Goal: Information Seeking & Learning: Learn about a topic

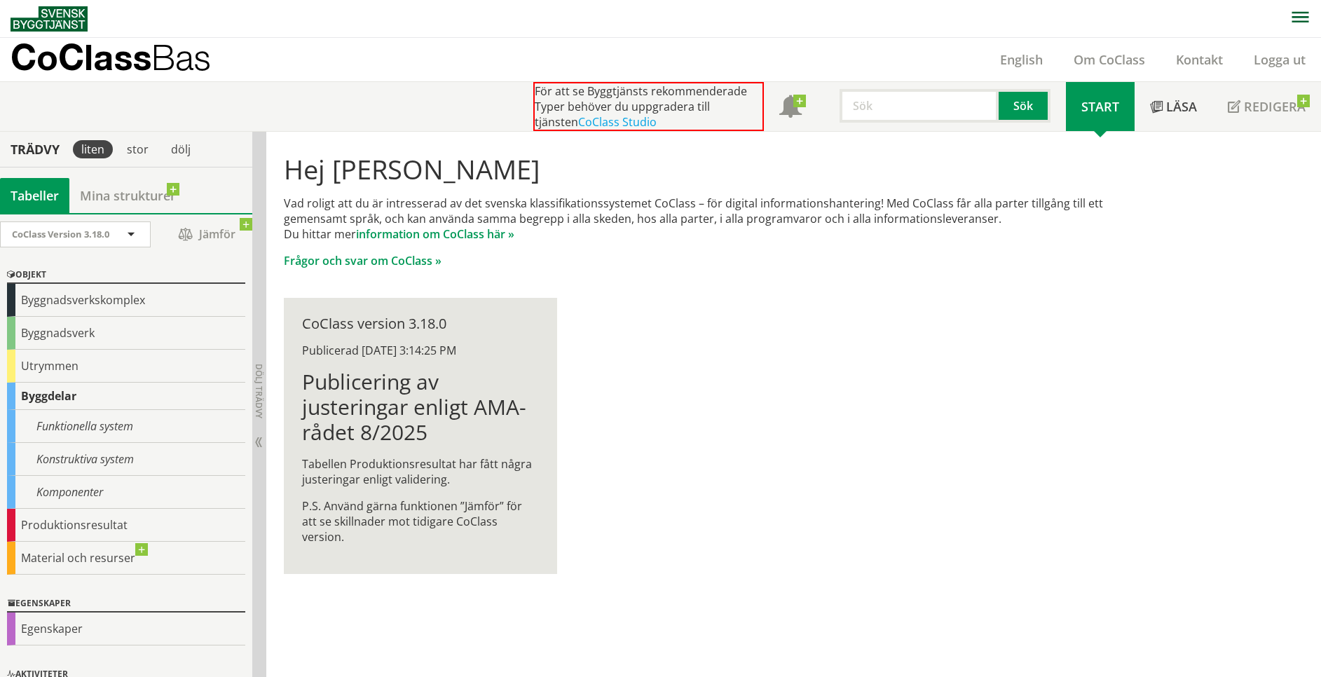
click at [57, 327] on div "Byggnadsverk" at bounding box center [126, 333] width 238 height 33
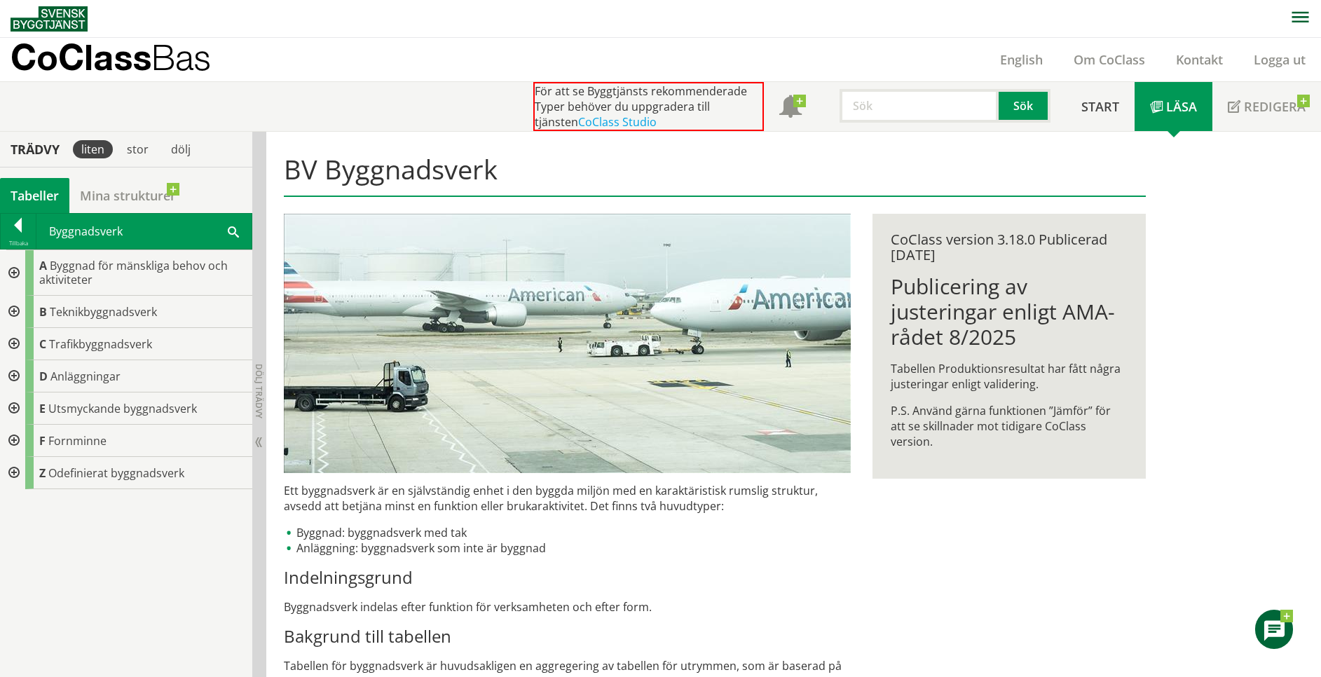
click at [18, 338] on div at bounding box center [12, 344] width 25 height 32
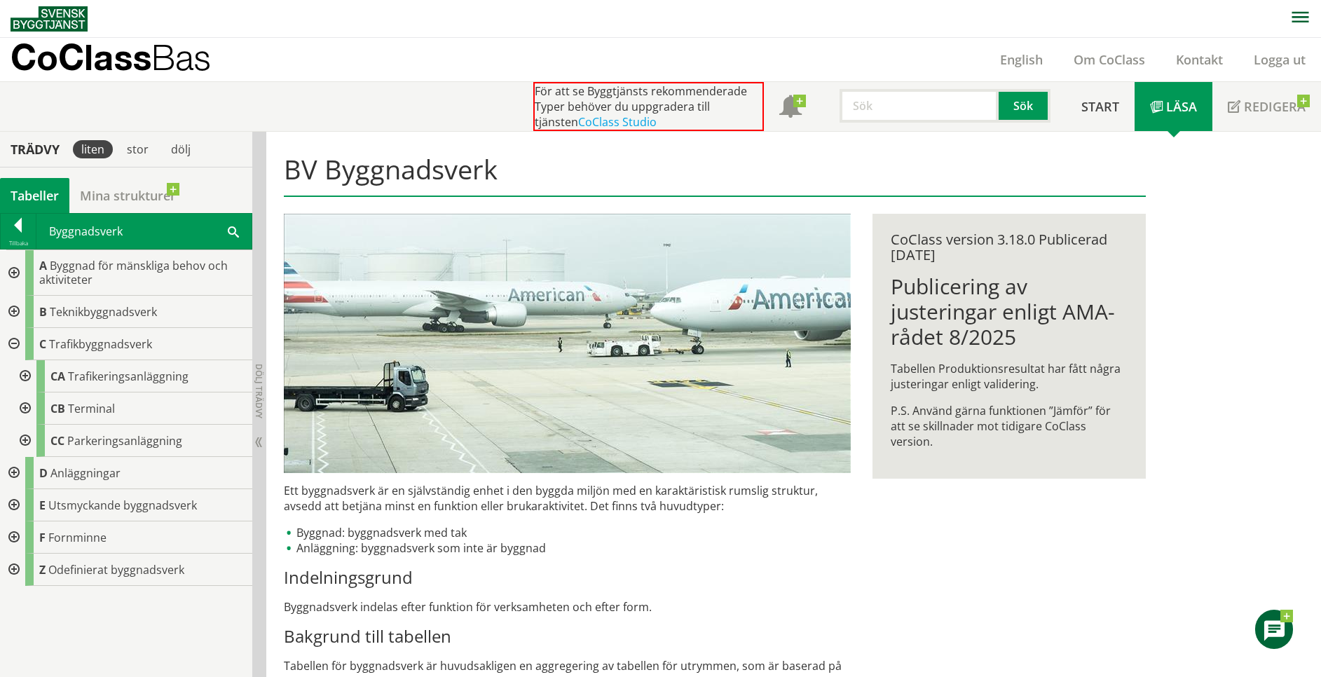
click at [26, 372] on div at bounding box center [23, 376] width 25 height 32
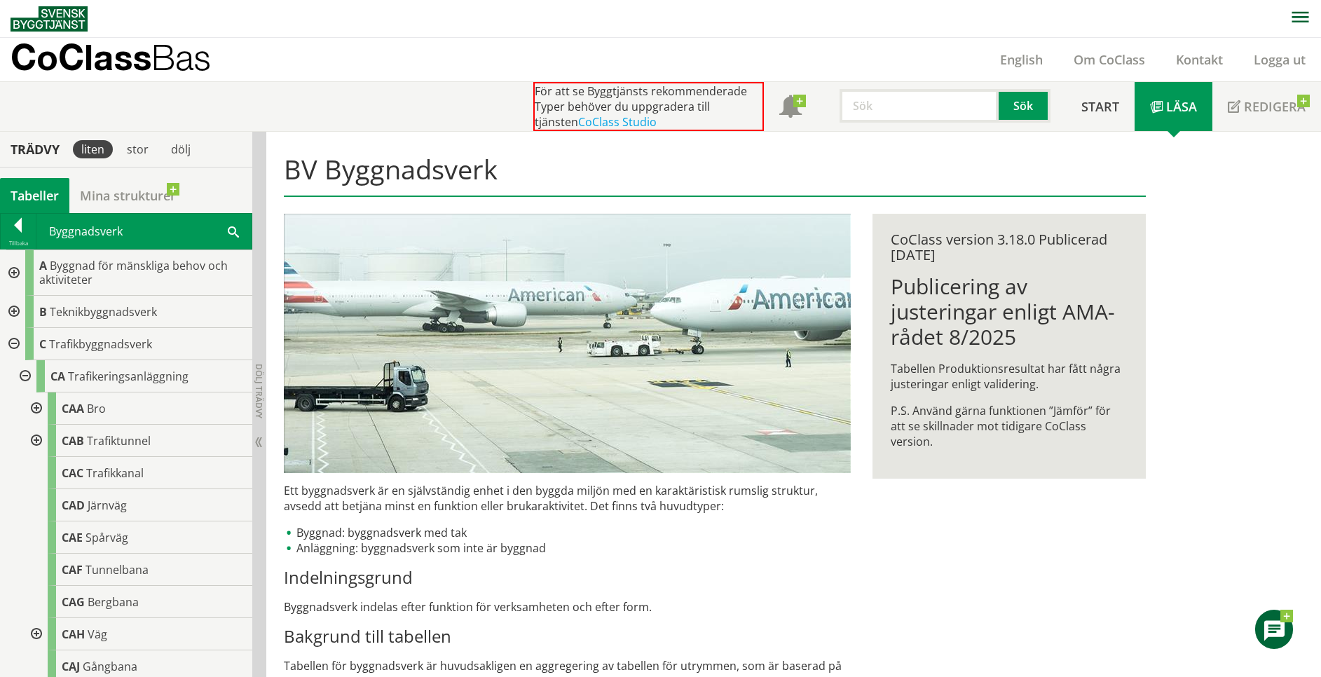
click at [38, 404] on div at bounding box center [34, 409] width 25 height 32
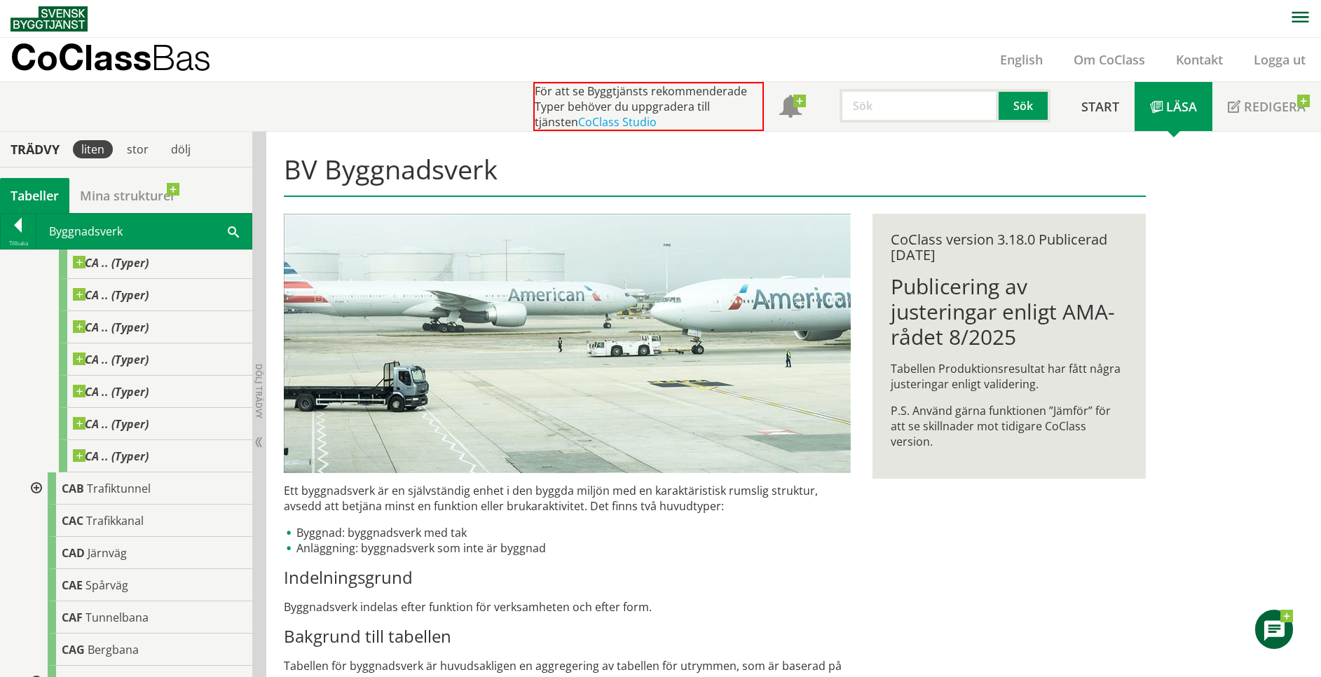
scroll to position [105, 0]
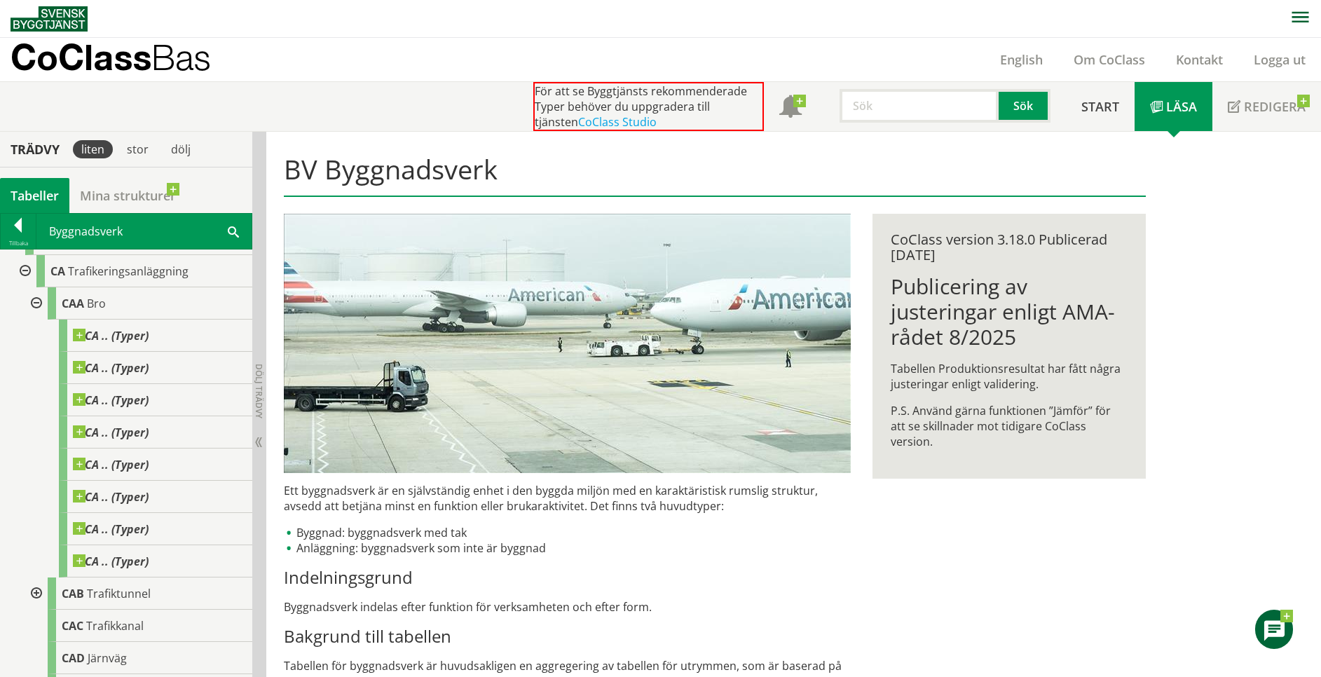
click at [17, 229] on div at bounding box center [18, 228] width 35 height 20
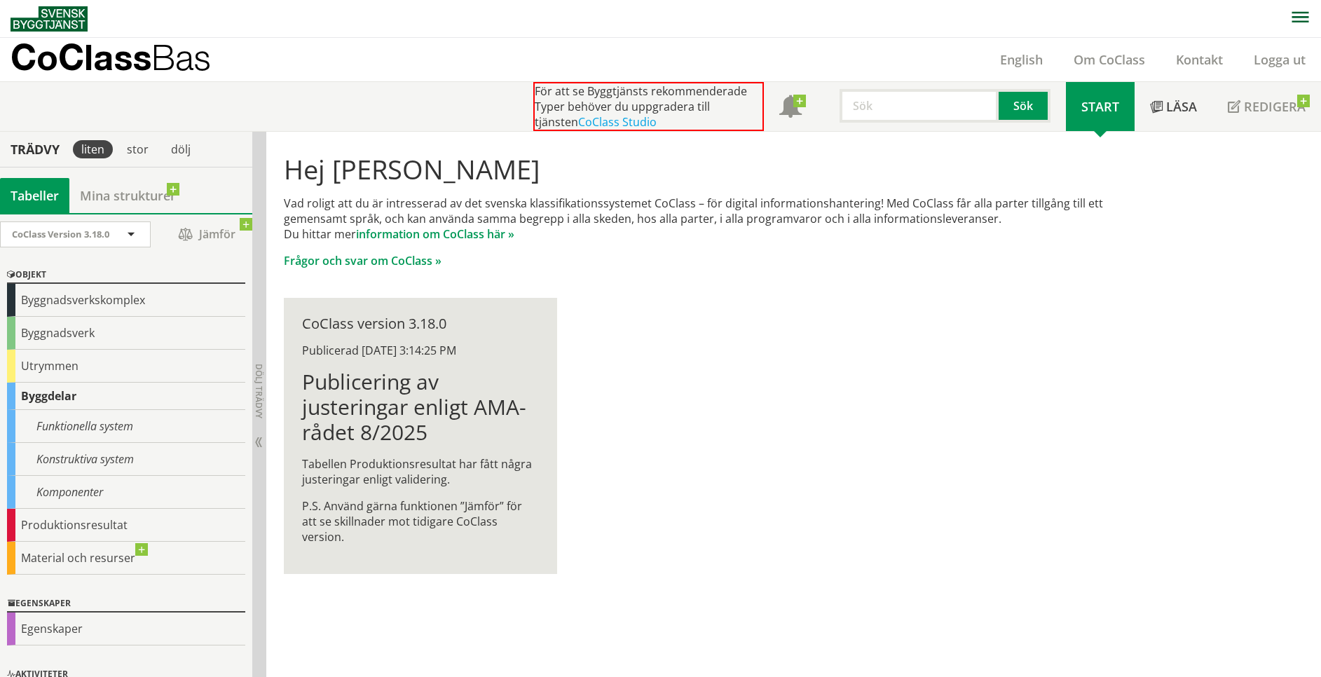
click at [102, 451] on div "Konstruktiva system" at bounding box center [126, 459] width 238 height 33
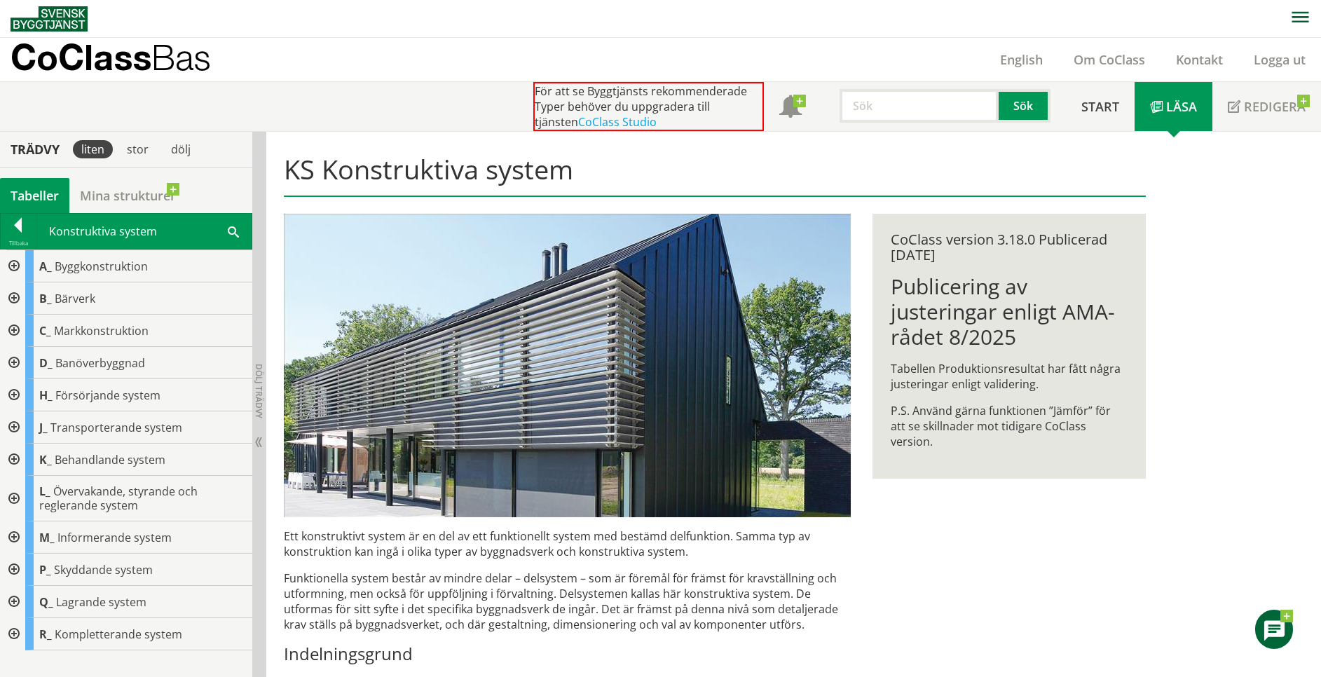
click at [20, 226] on div at bounding box center [18, 228] width 35 height 20
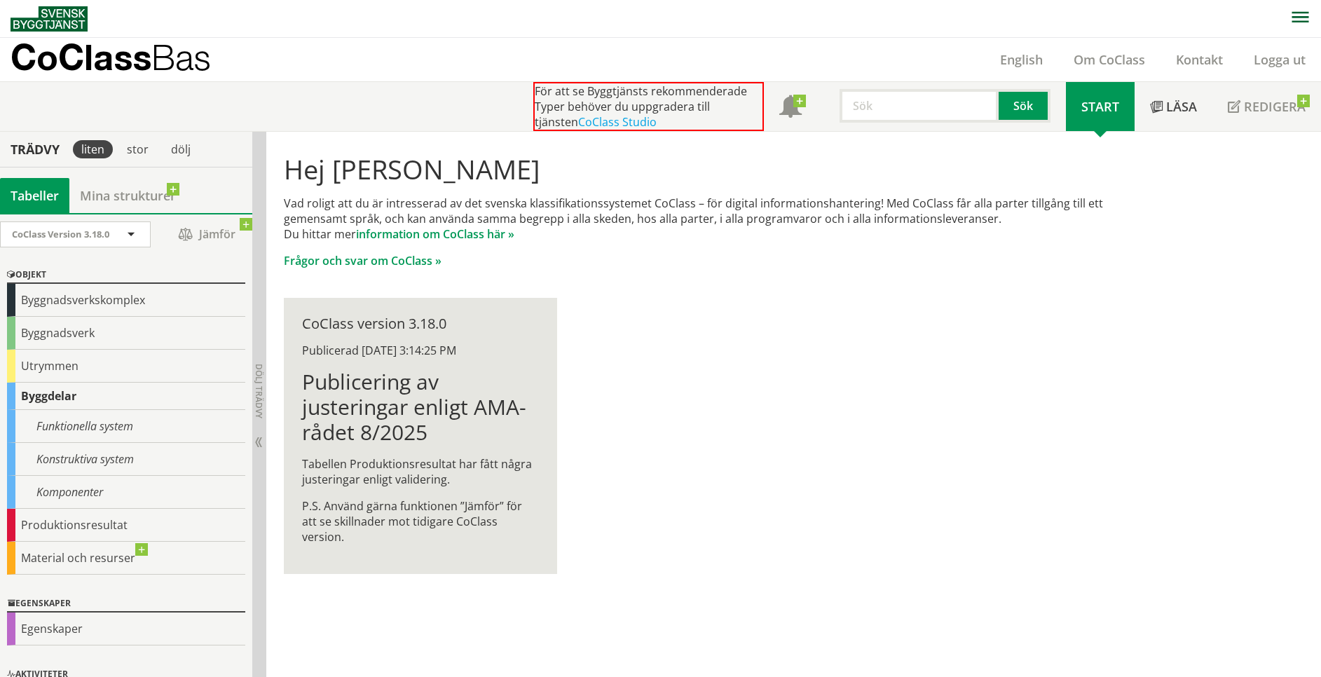
click at [109, 434] on div "Funktionella system" at bounding box center [126, 426] width 238 height 33
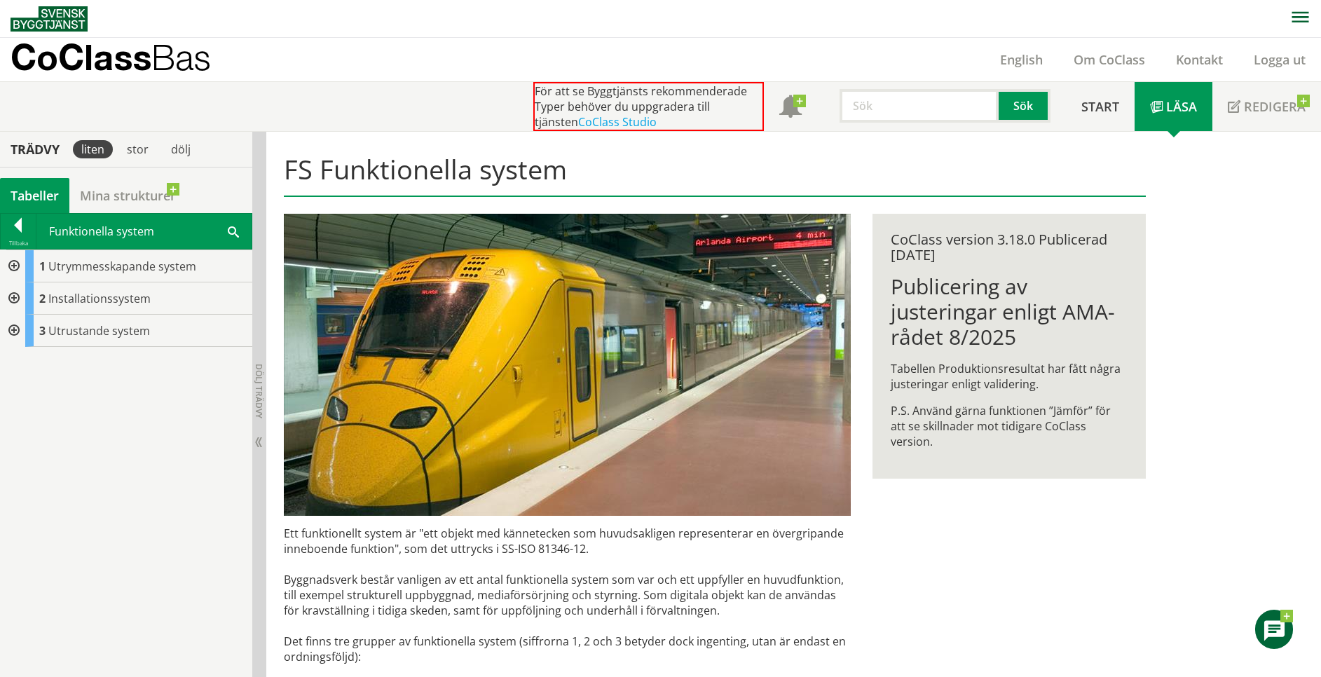
click at [12, 263] on div at bounding box center [12, 266] width 25 height 32
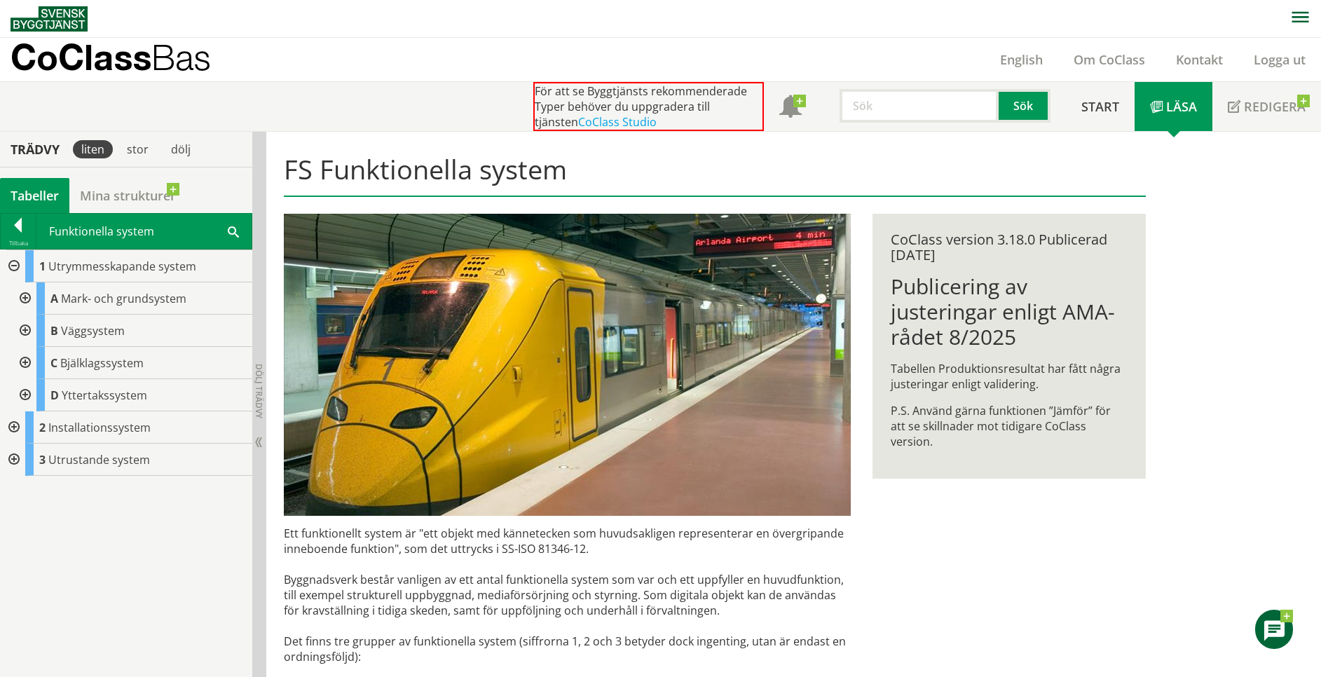
click at [155, 303] on span "Mark- och grundsystem" at bounding box center [123, 298] width 125 height 15
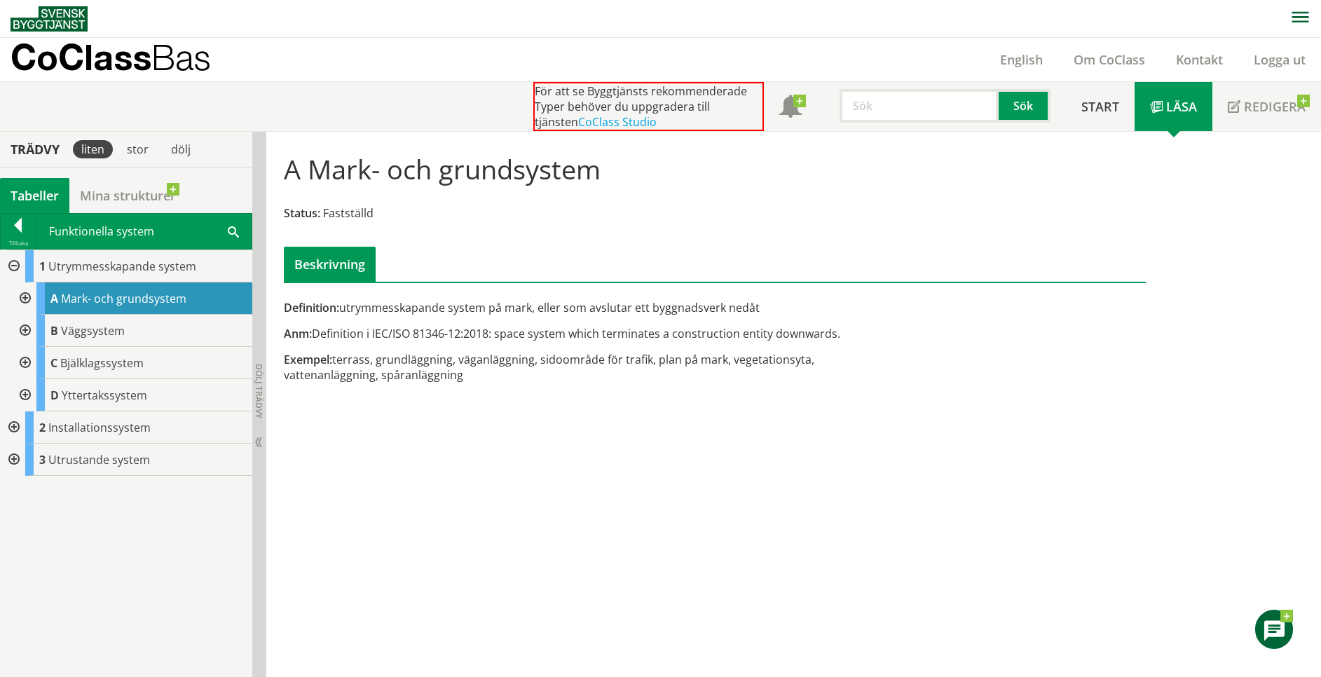
click at [27, 294] on div at bounding box center [23, 298] width 25 height 32
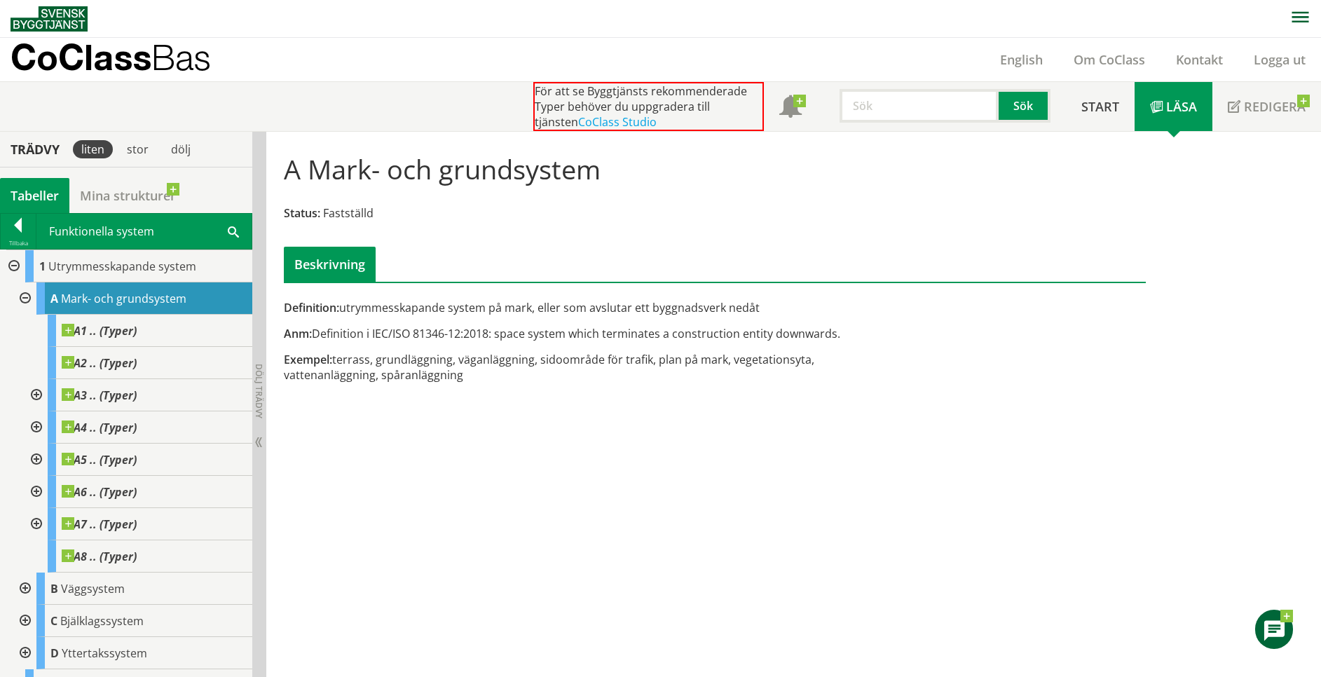
click at [21, 226] on div at bounding box center [18, 228] width 35 height 20
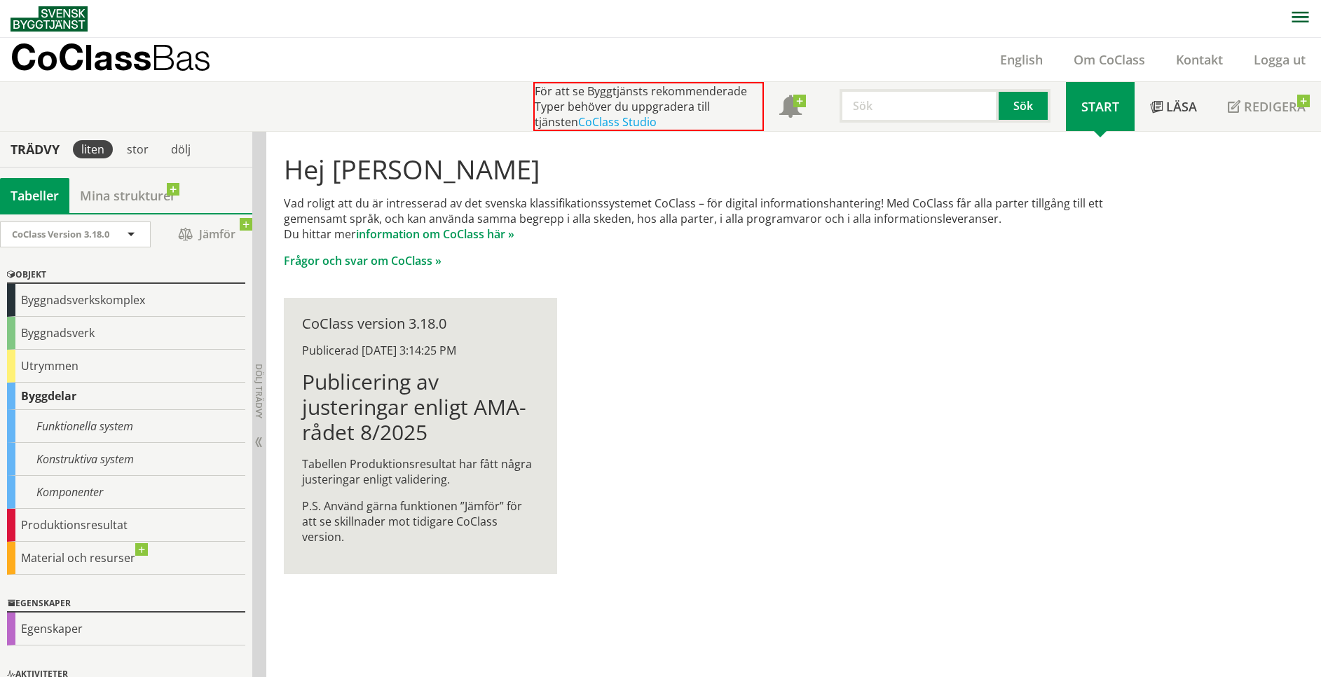
click at [71, 451] on div "Konstruktiva system" at bounding box center [126, 459] width 238 height 33
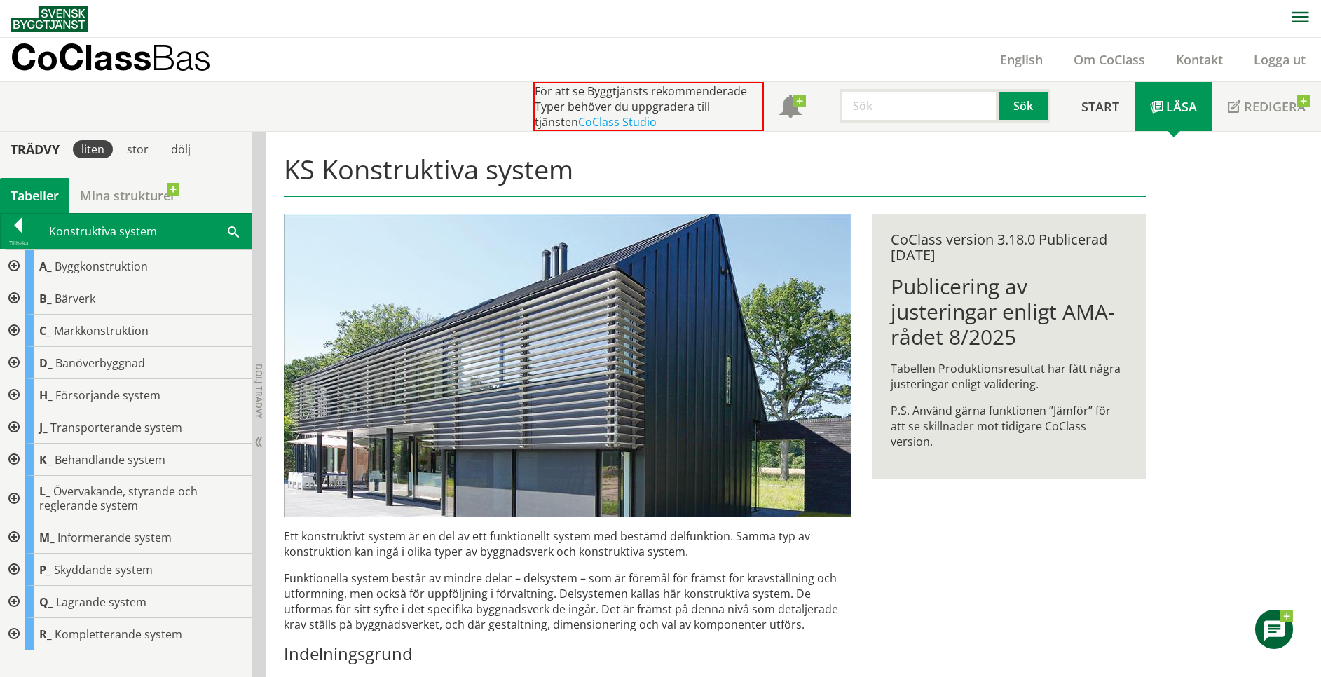
click at [12, 330] on div at bounding box center [12, 331] width 25 height 32
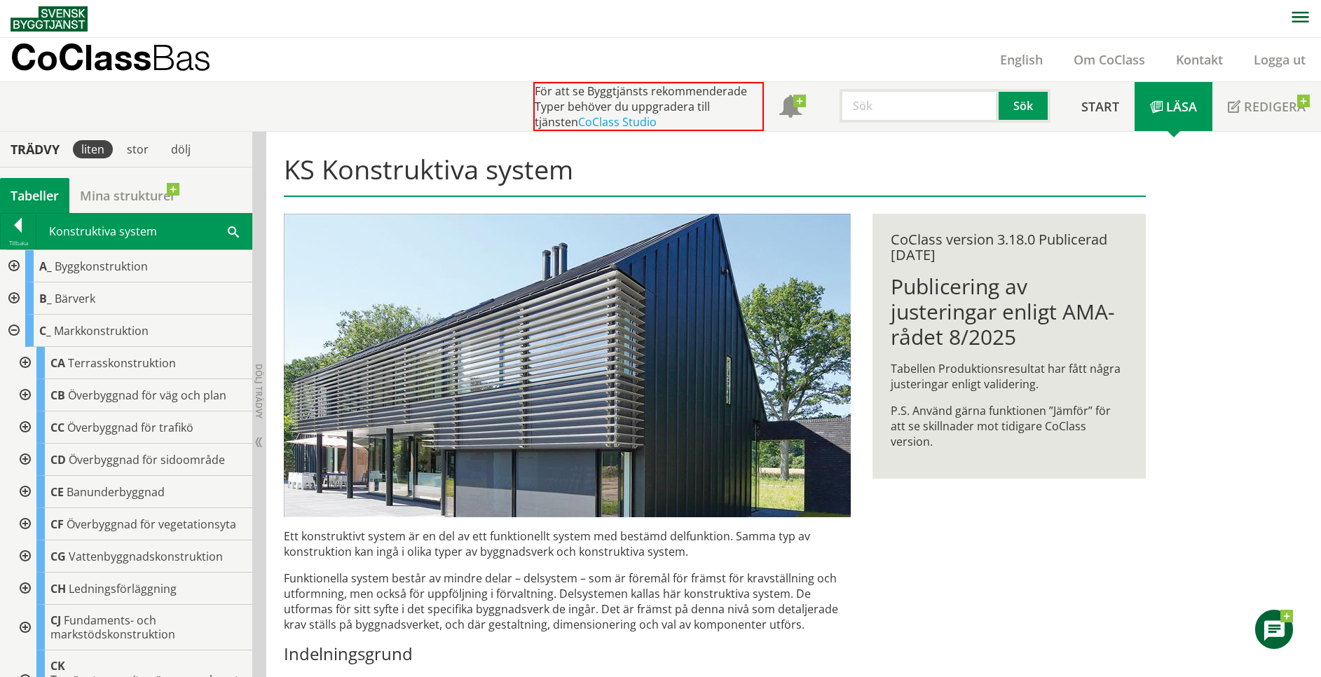
click at [12, 330] on div at bounding box center [12, 331] width 25 height 32
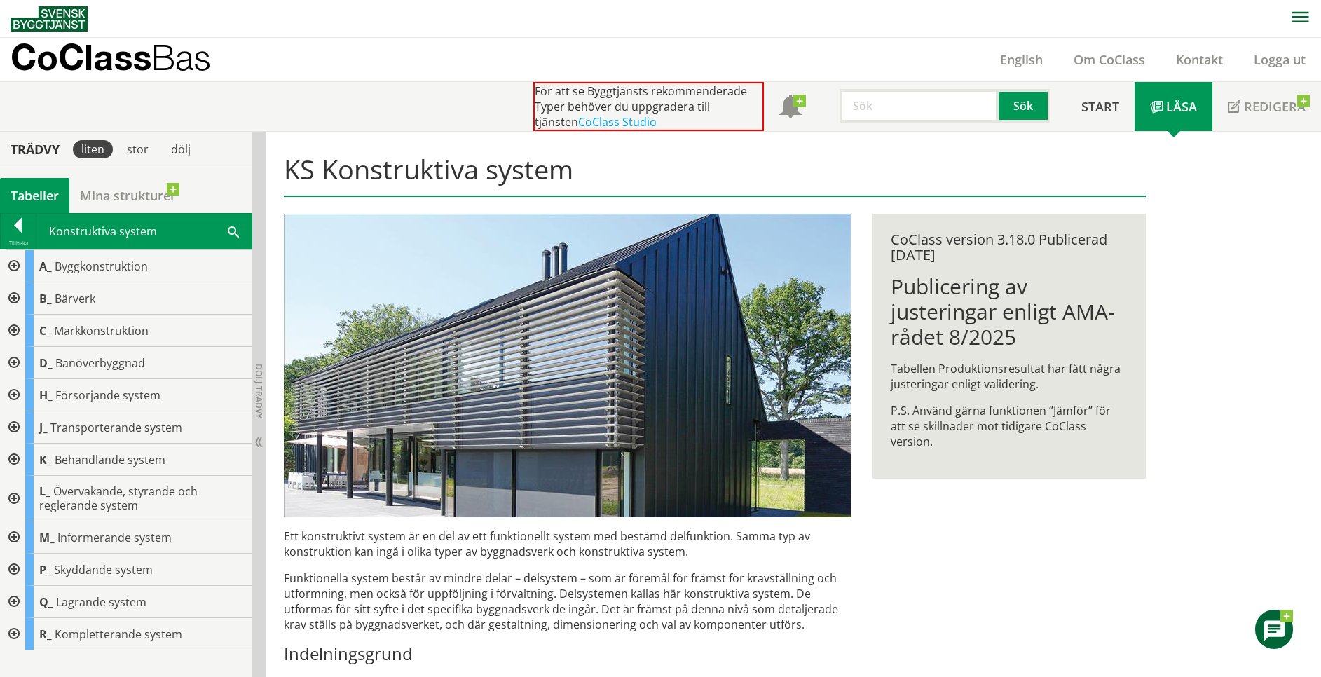
click at [15, 270] on div at bounding box center [12, 266] width 25 height 32
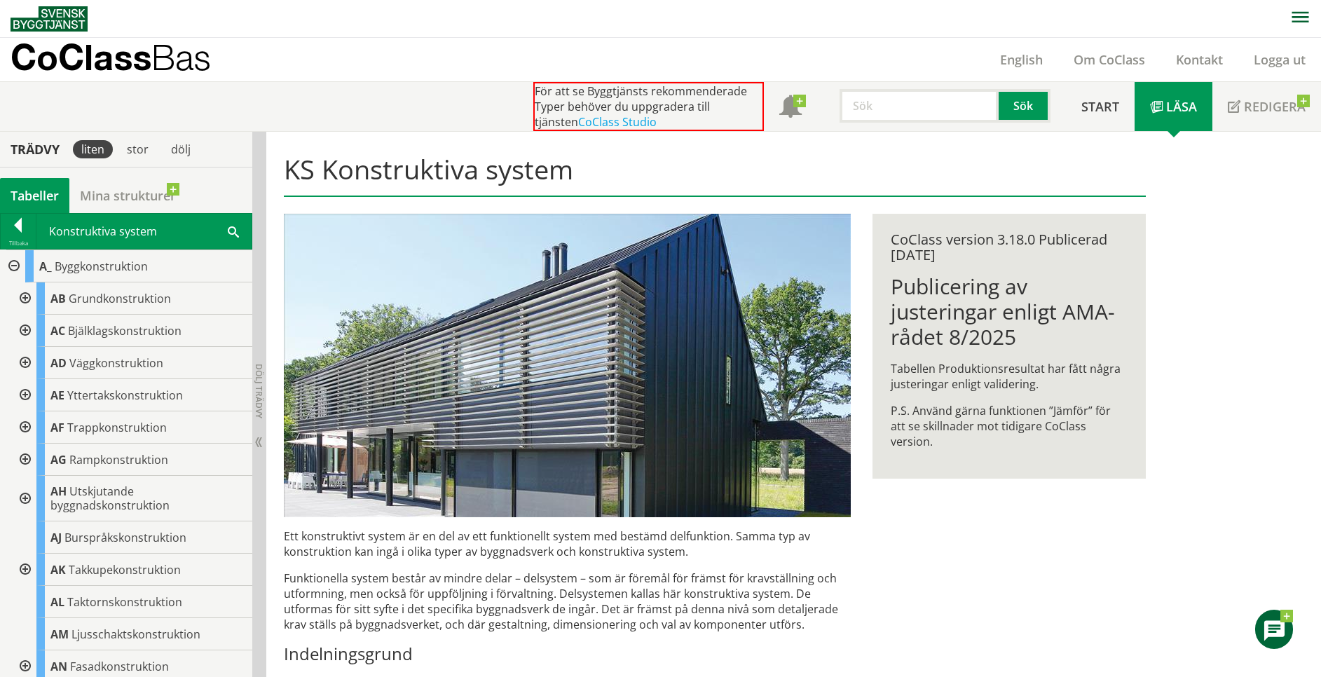
click at [13, 264] on div at bounding box center [12, 266] width 25 height 32
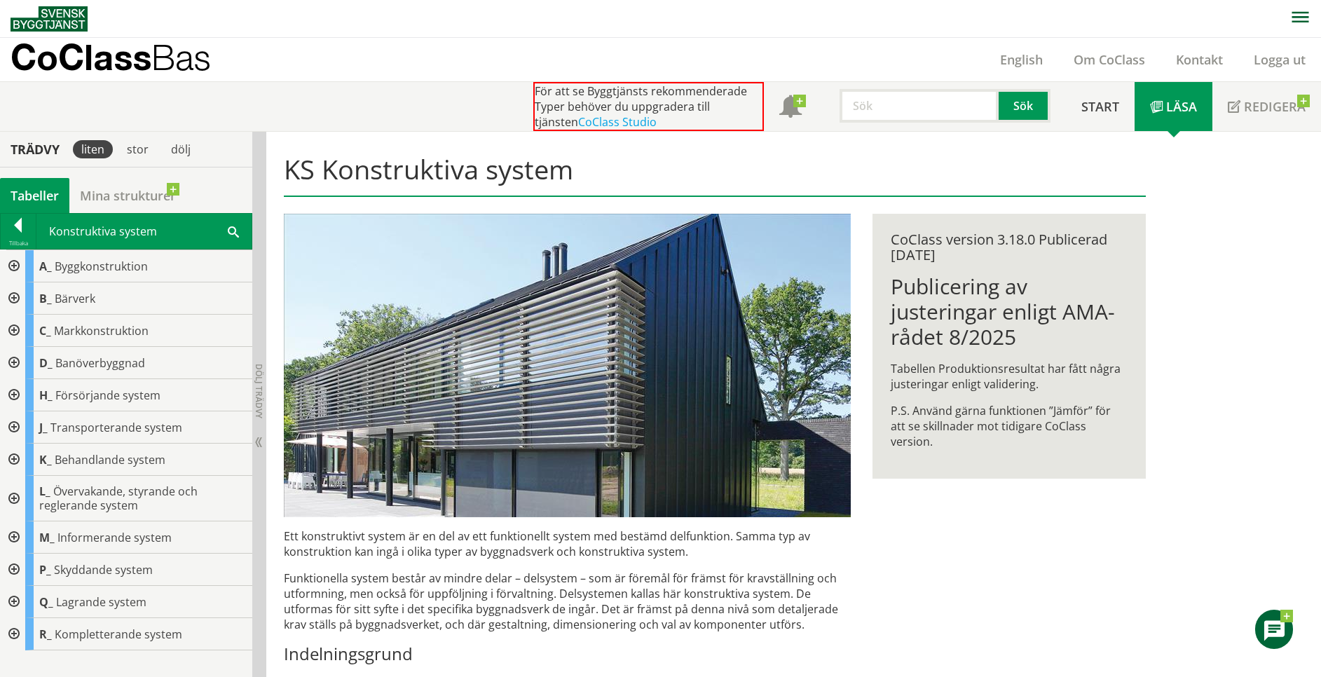
click at [16, 298] on div at bounding box center [12, 298] width 25 height 32
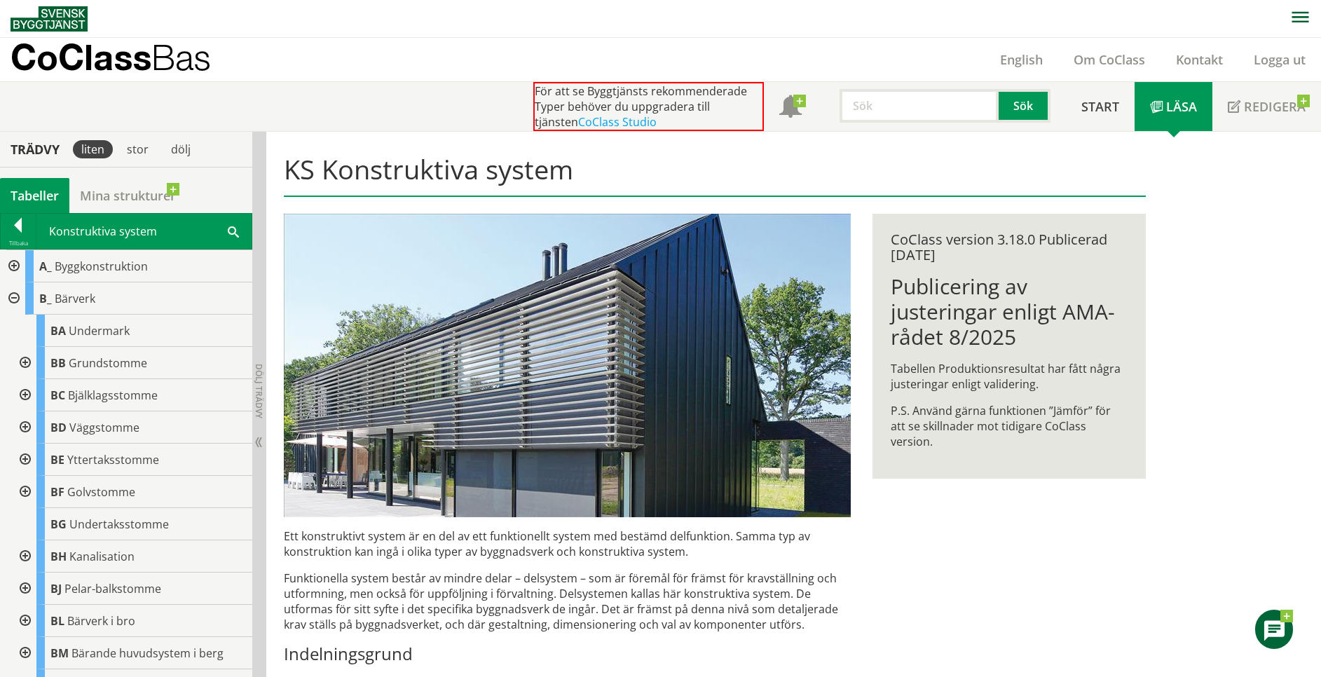
click at [22, 451] on div at bounding box center [23, 621] width 25 height 32
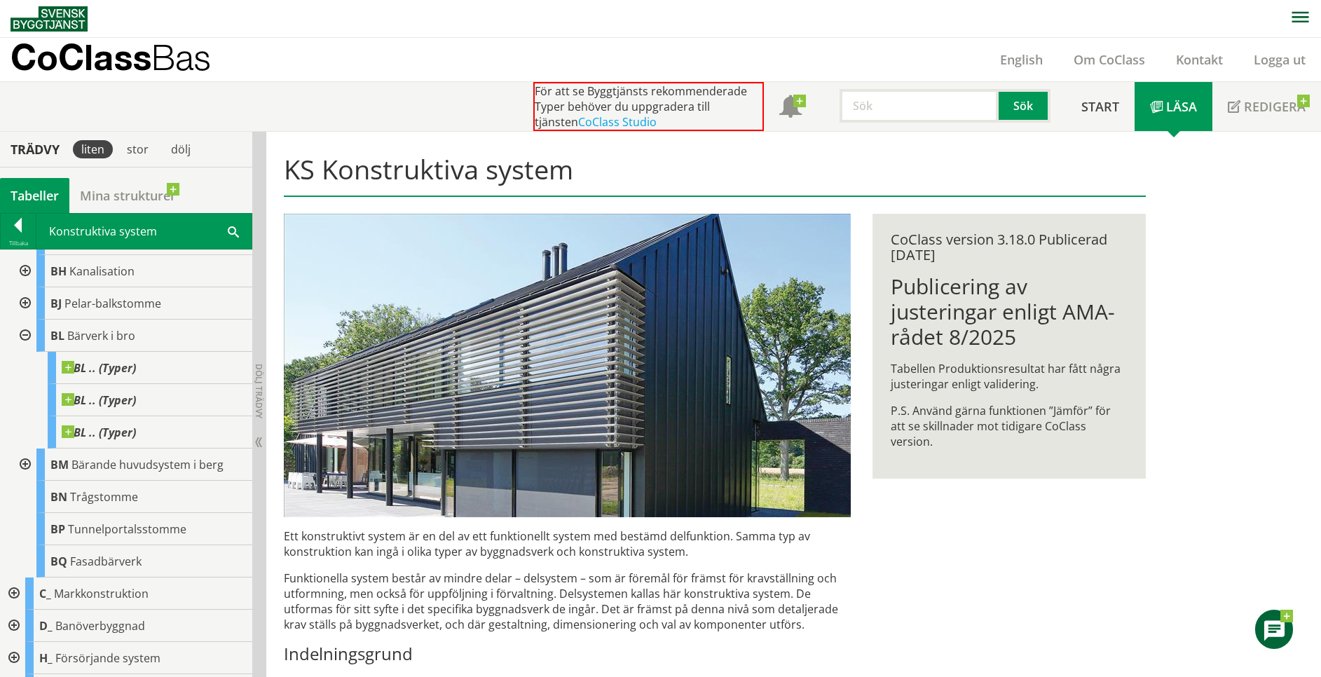
scroll to position [315, 0]
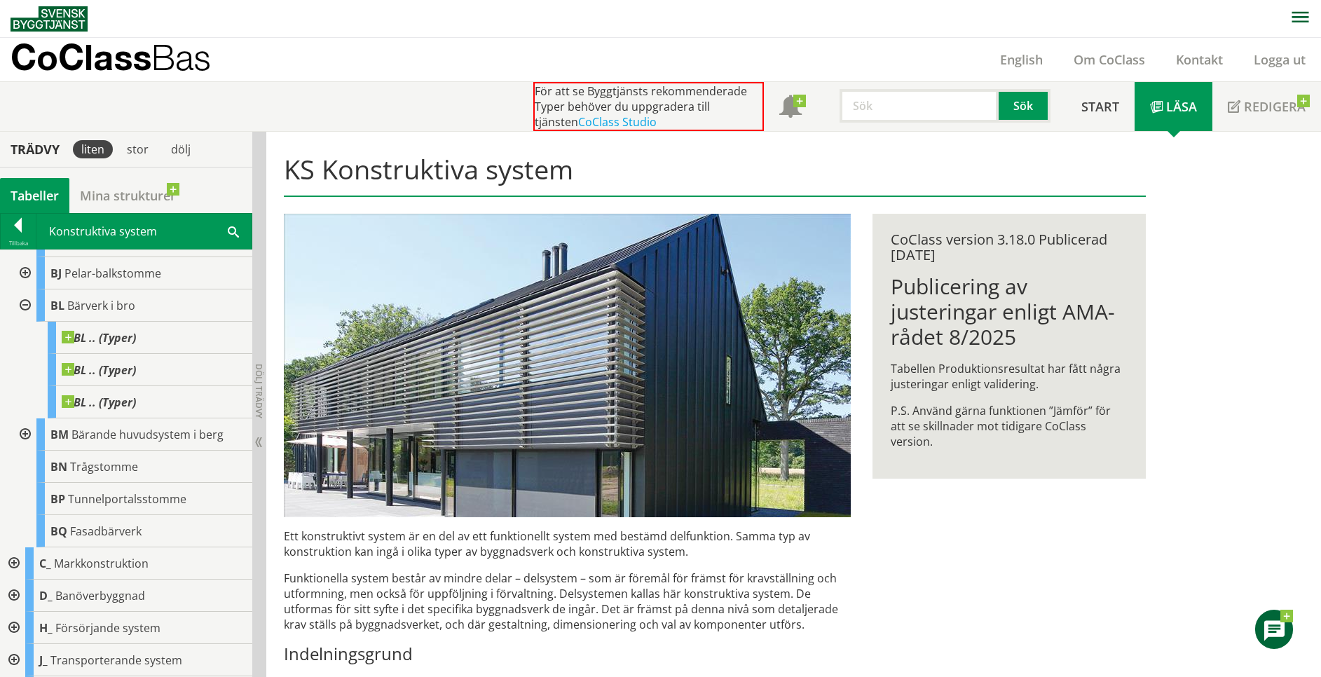
click at [28, 303] on div at bounding box center [23, 305] width 25 height 32
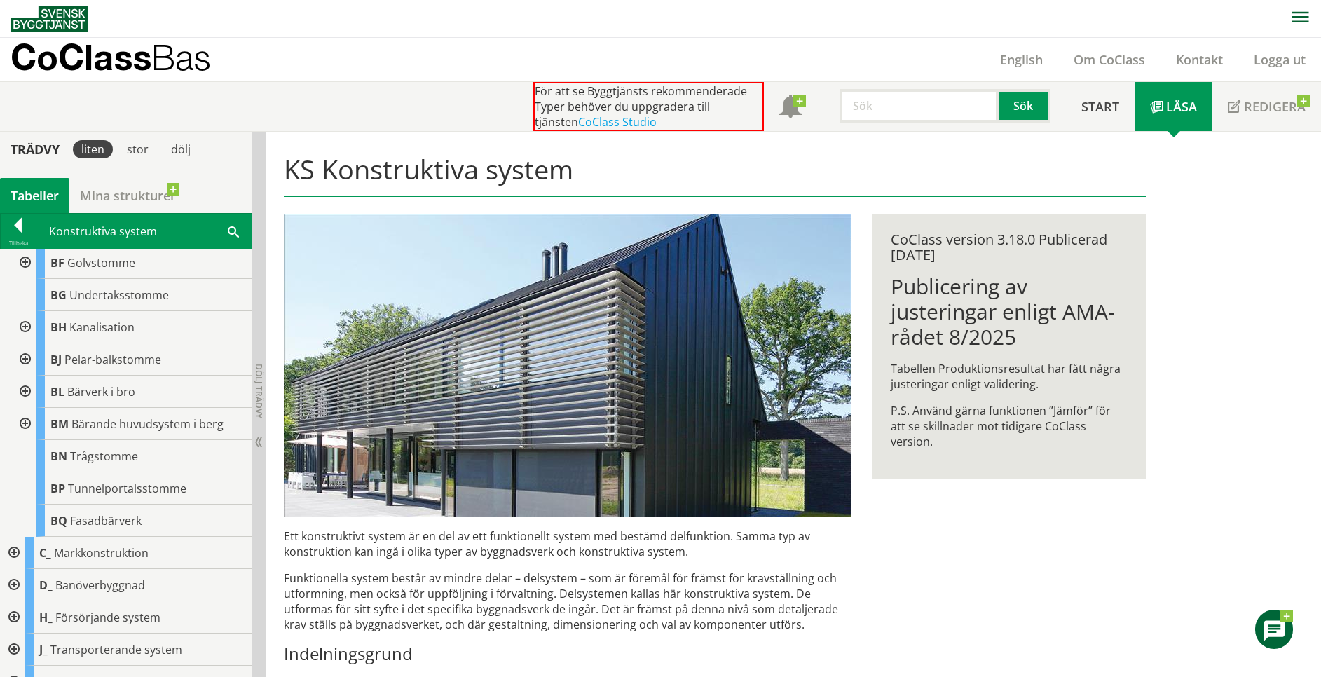
scroll to position [210, 0]
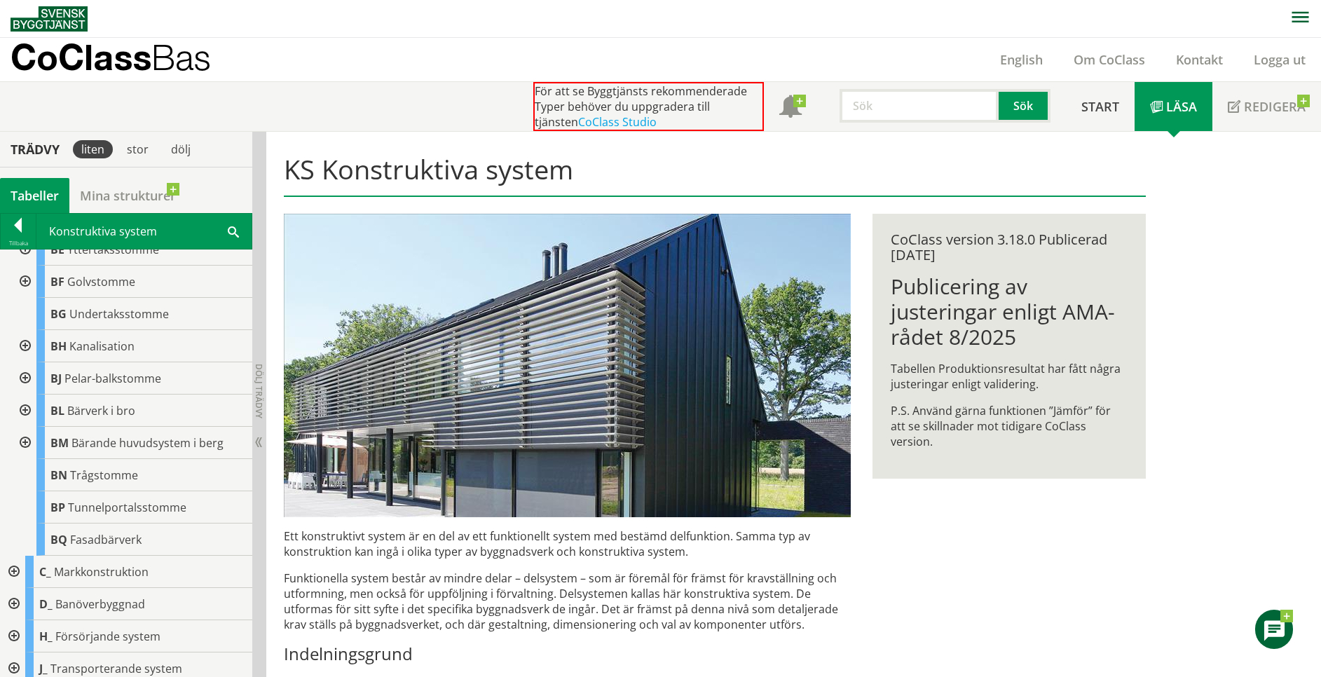
click at [27, 411] on div at bounding box center [23, 411] width 25 height 32
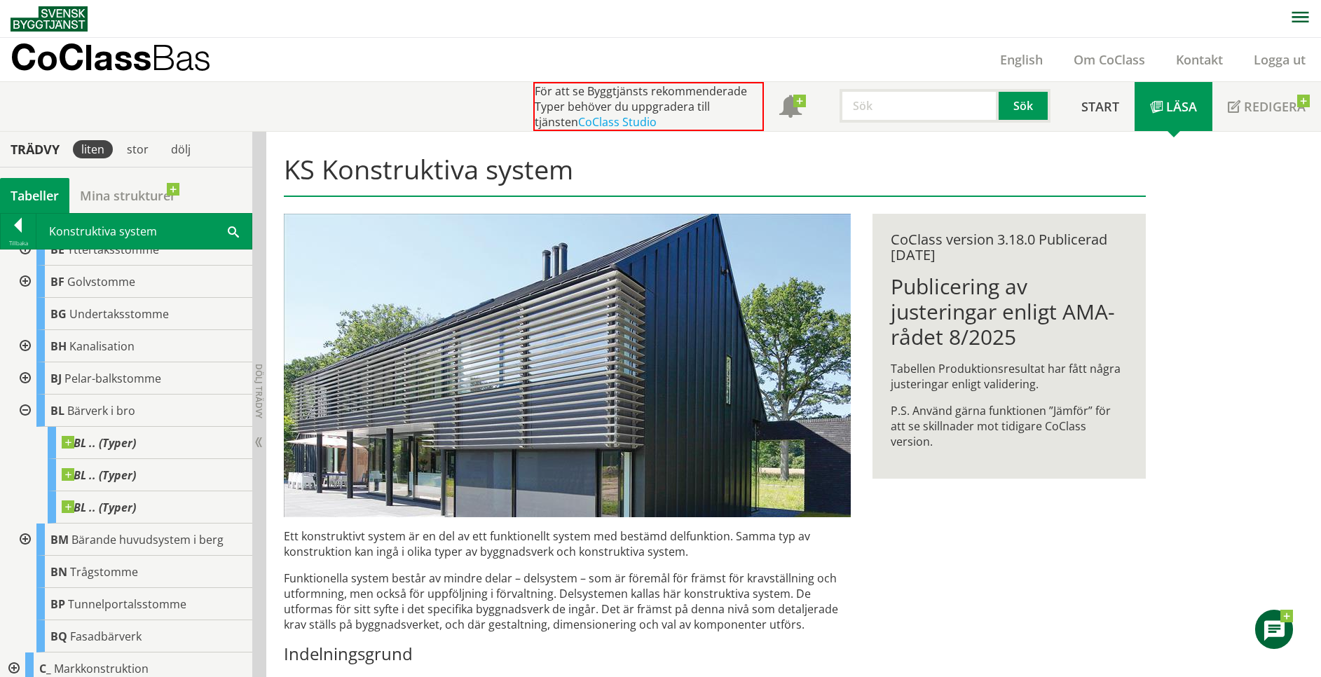
click at [27, 411] on div at bounding box center [23, 411] width 25 height 32
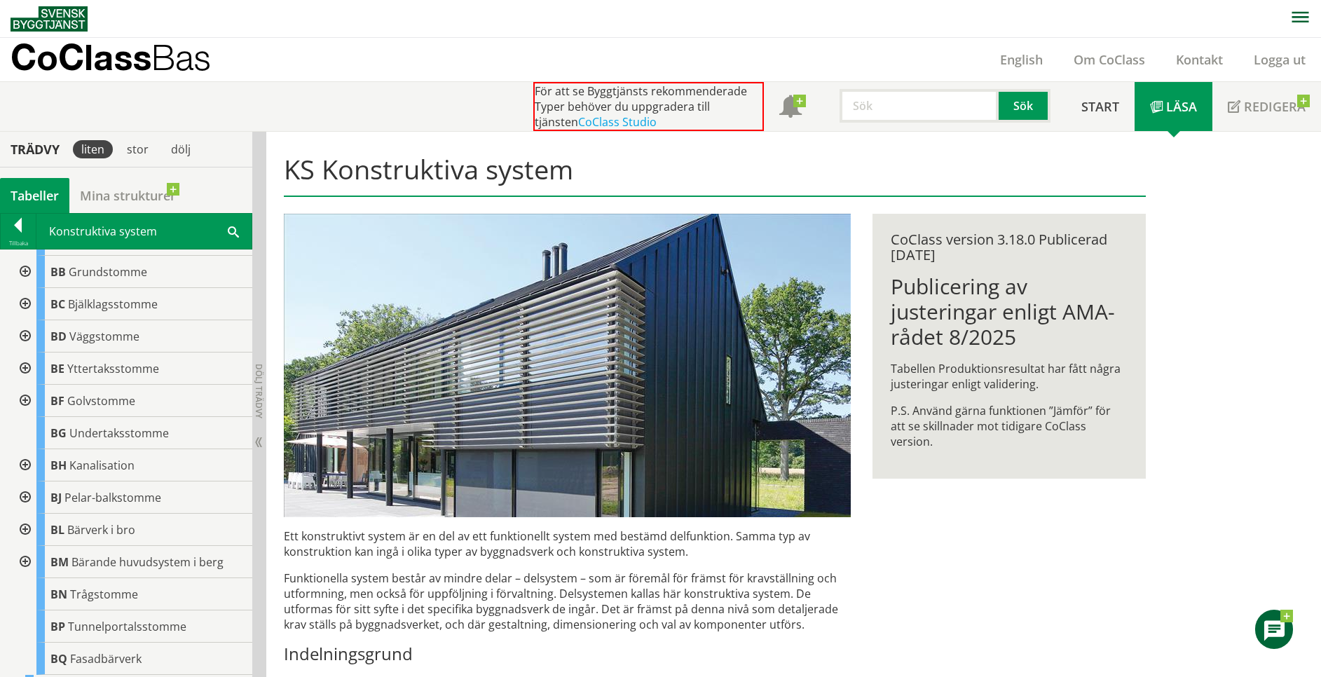
scroll to position [0, 0]
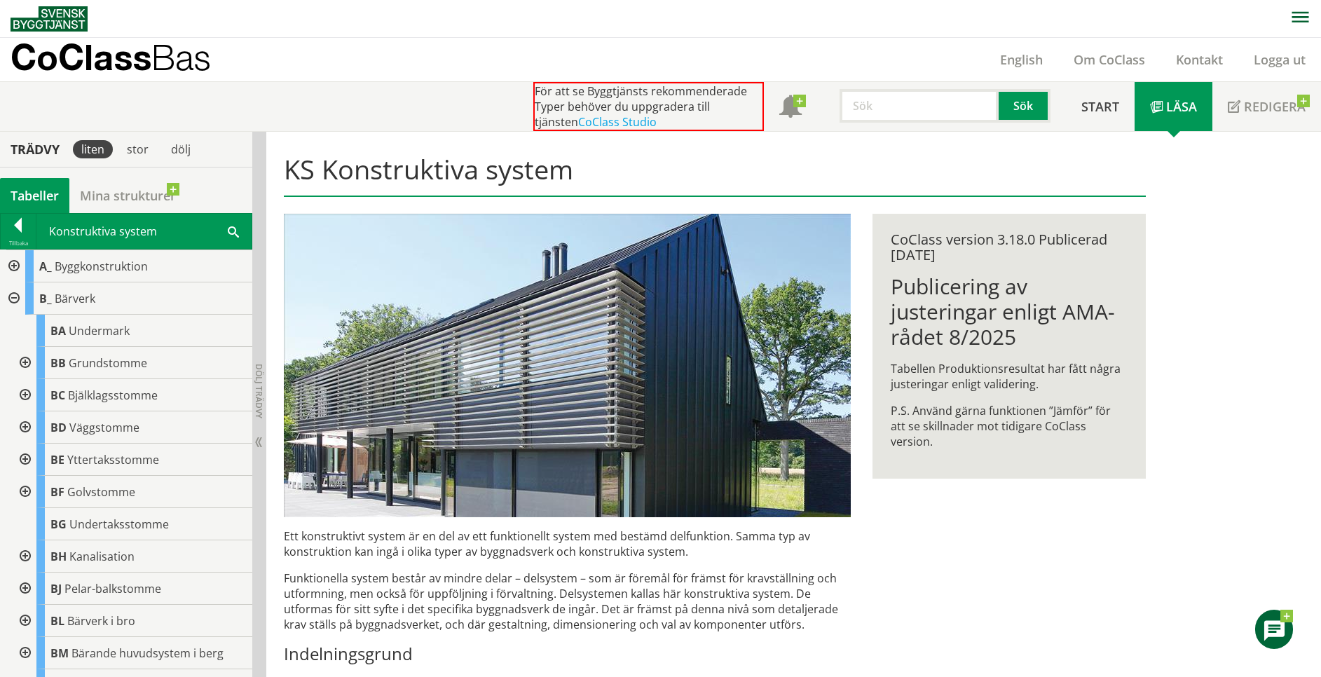
click at [16, 261] on div at bounding box center [12, 266] width 25 height 32
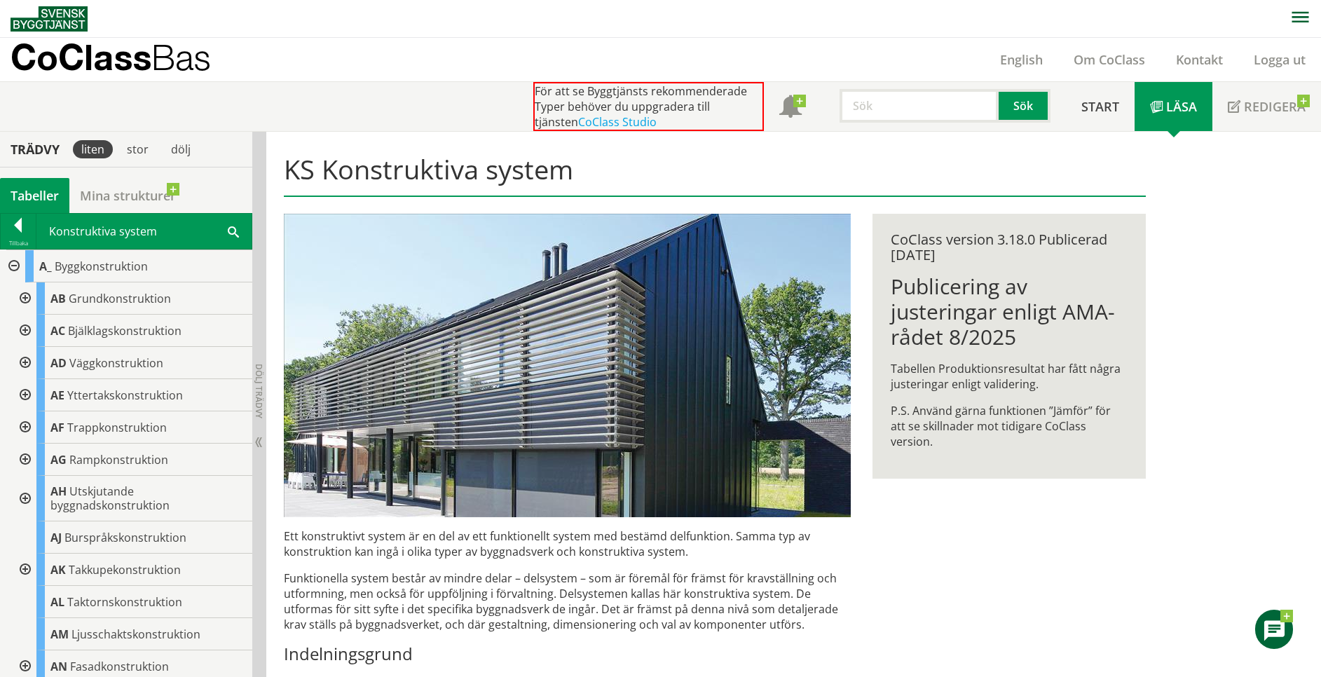
click at [29, 299] on div at bounding box center [23, 298] width 25 height 32
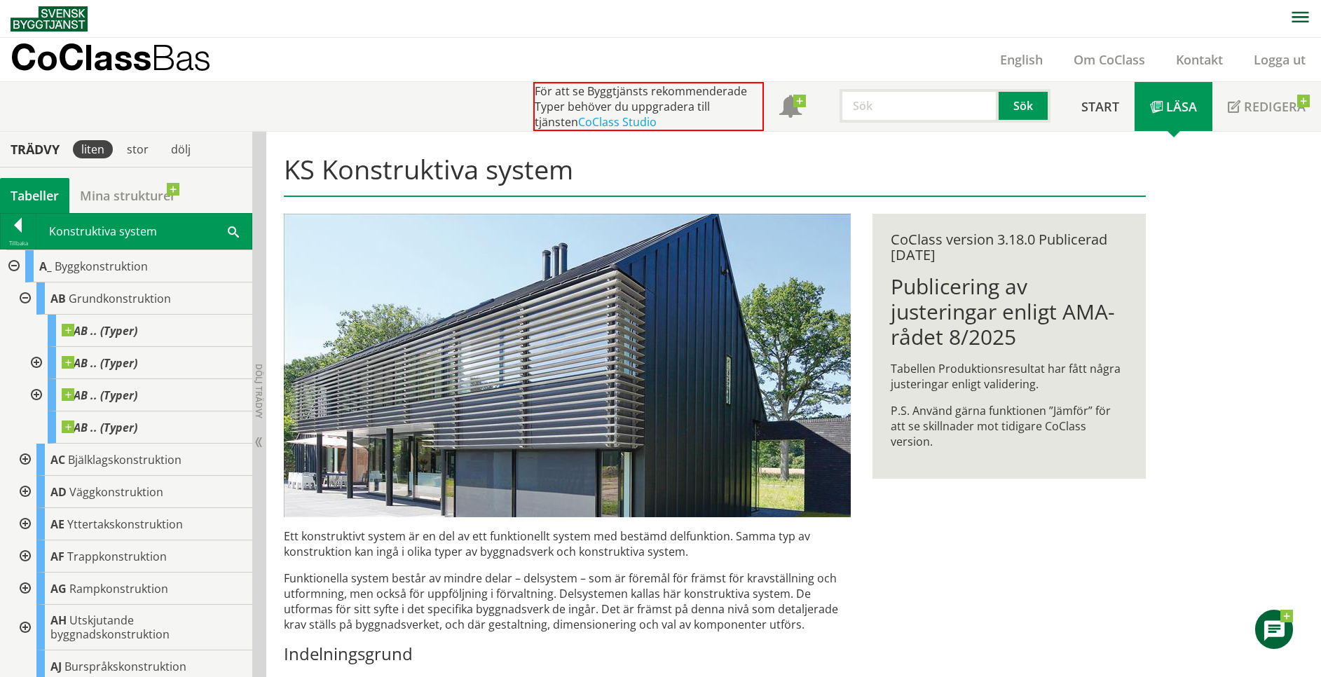
click at [23, 296] on div at bounding box center [23, 298] width 25 height 32
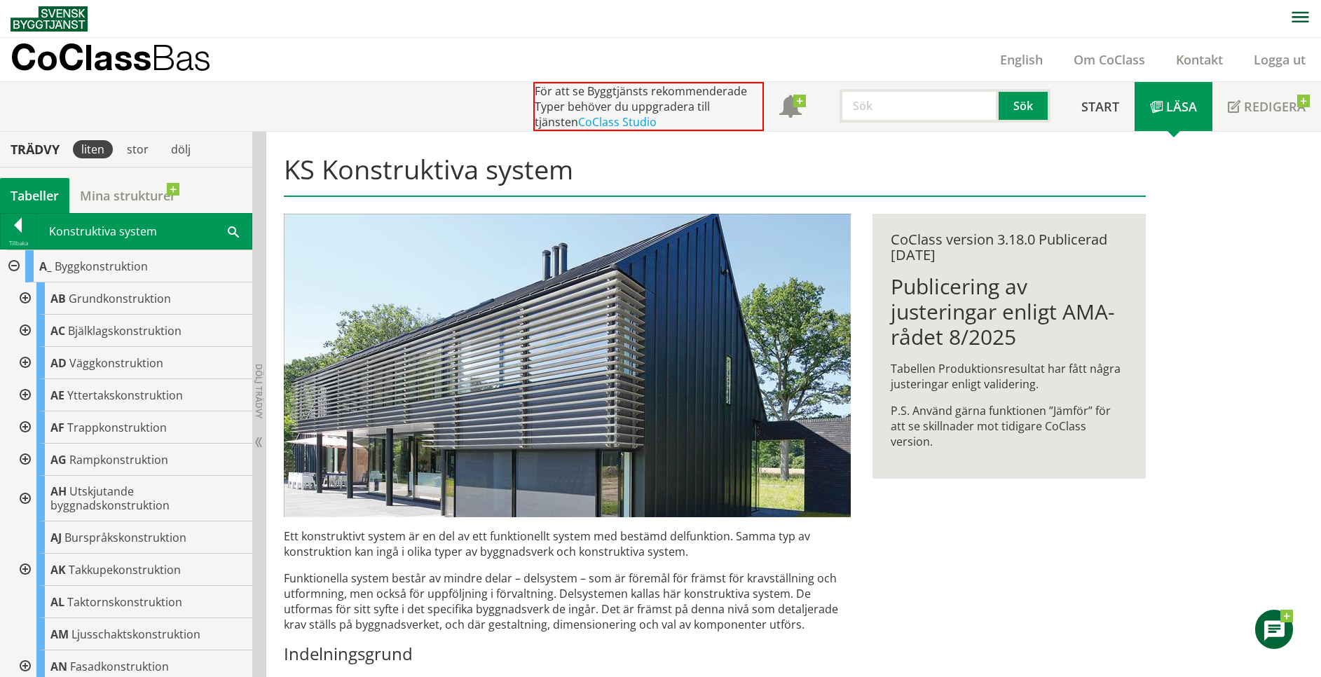
click at [95, 294] on span "Grundkonstruktion" at bounding box center [120, 298] width 102 height 15
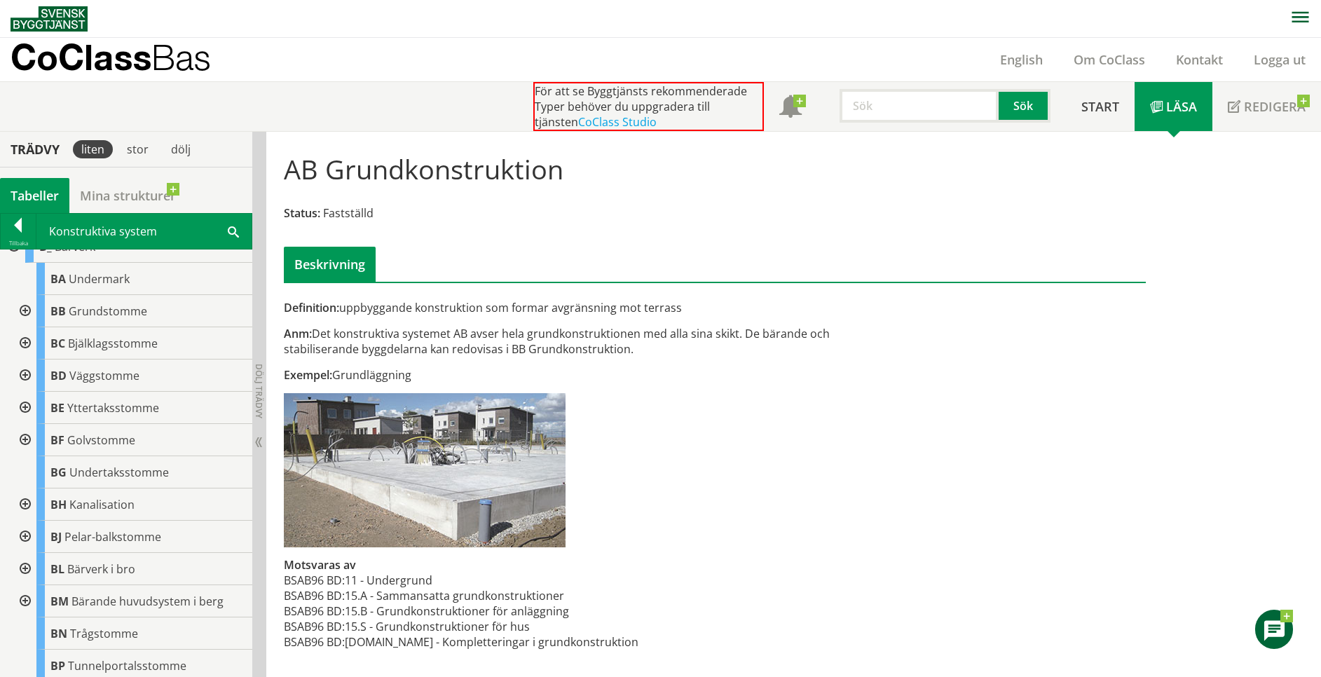
scroll to position [526, 0]
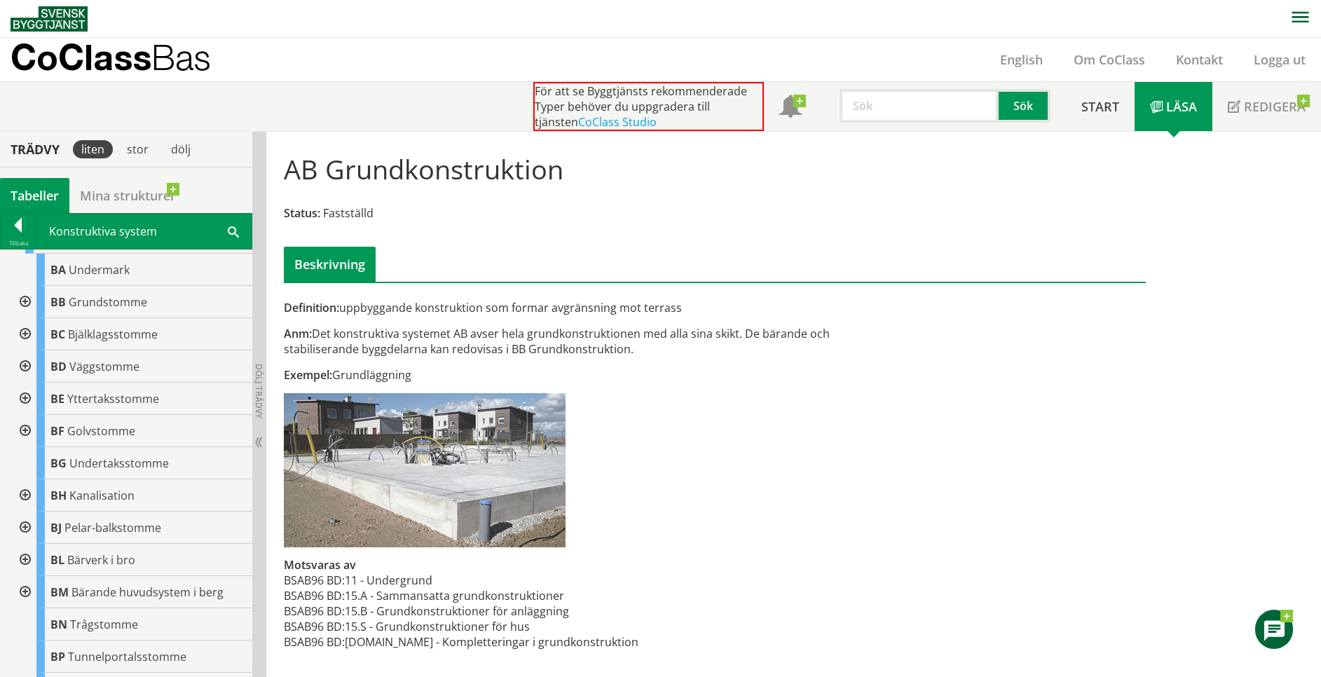
click at [107, 451] on span "Bärverk i bro" at bounding box center [101, 559] width 68 height 15
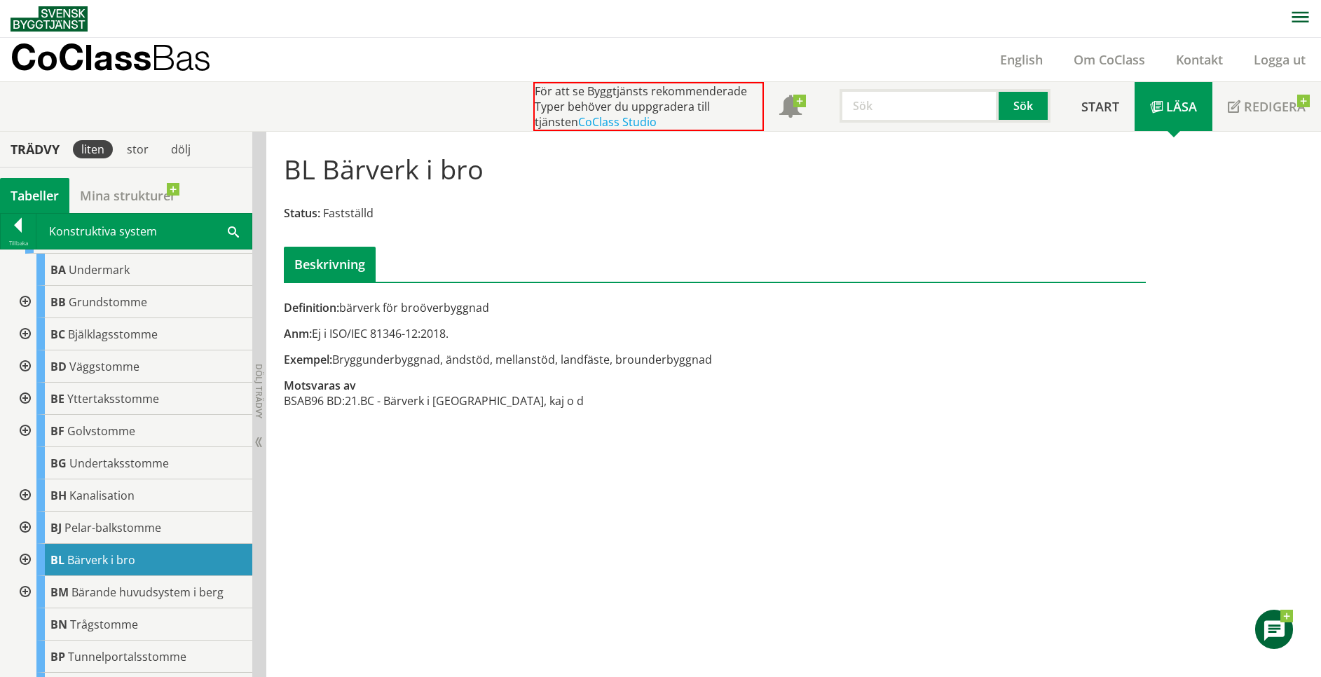
click at [118, 451] on span "Pelar-balkstomme" at bounding box center [112, 527] width 97 height 15
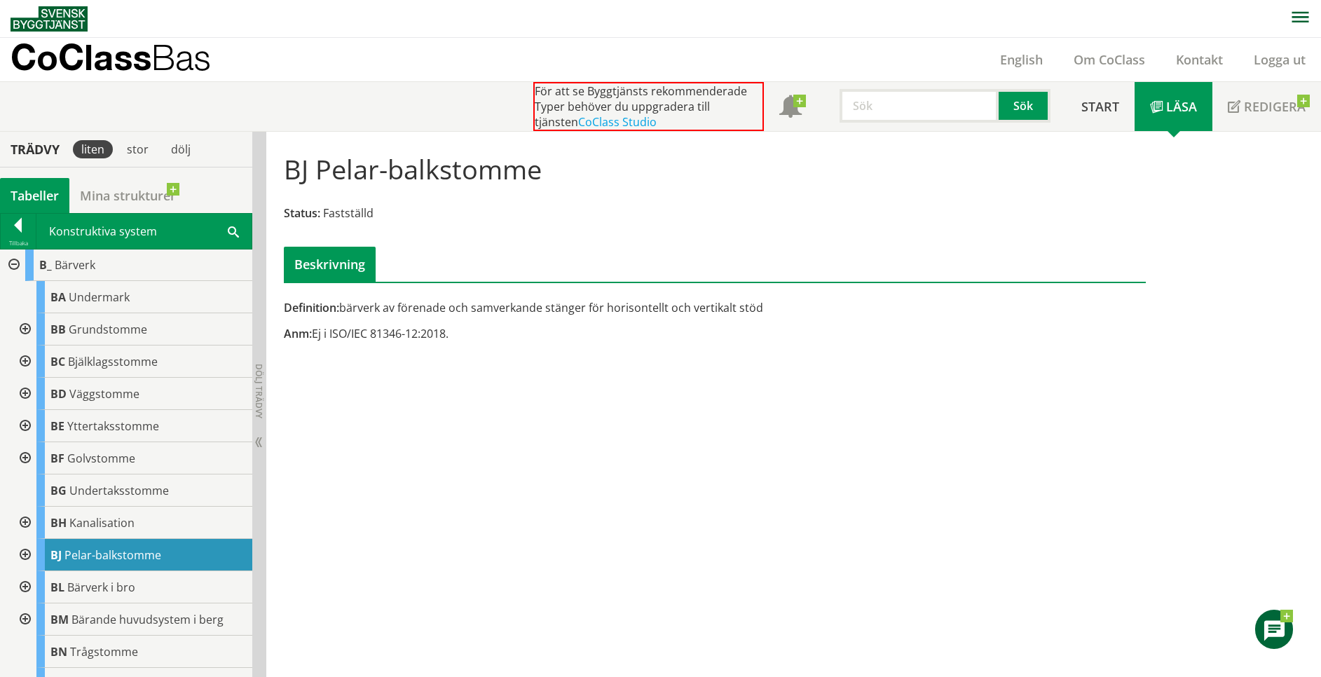
scroll to position [526, 0]
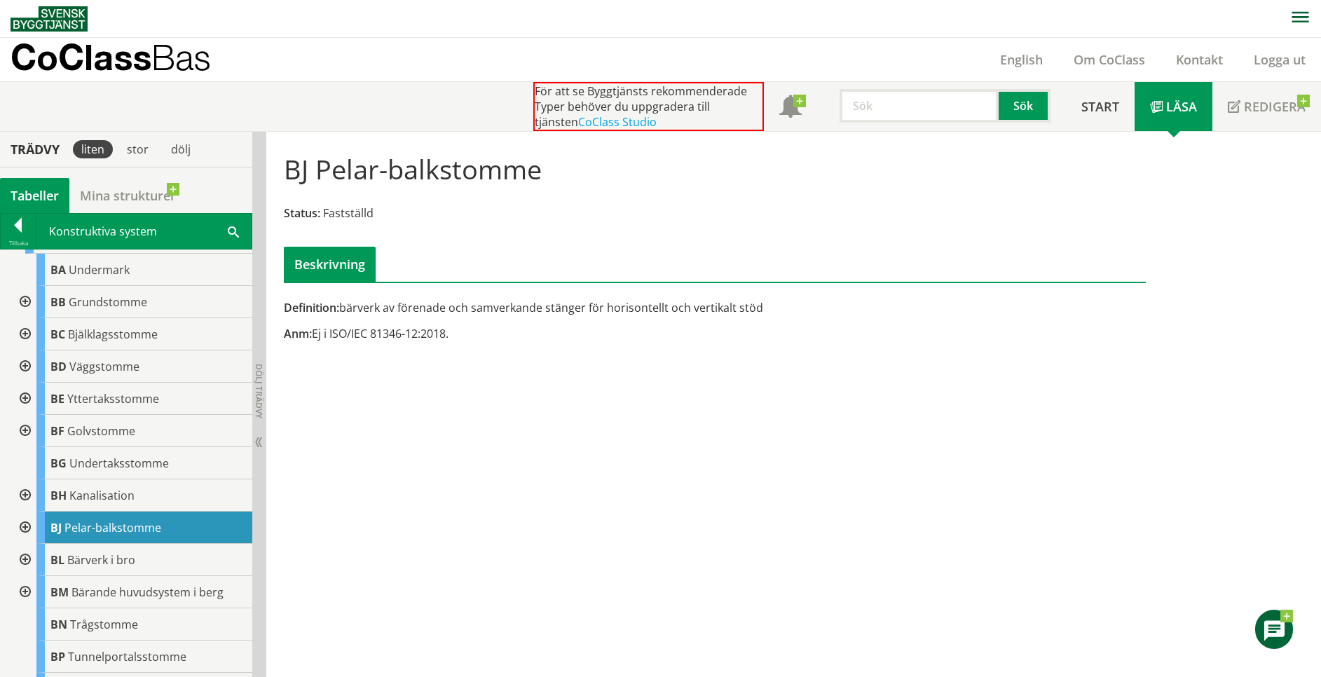
click at [135, 451] on div "BL Bärverk i bro" at bounding box center [144, 560] width 216 height 32
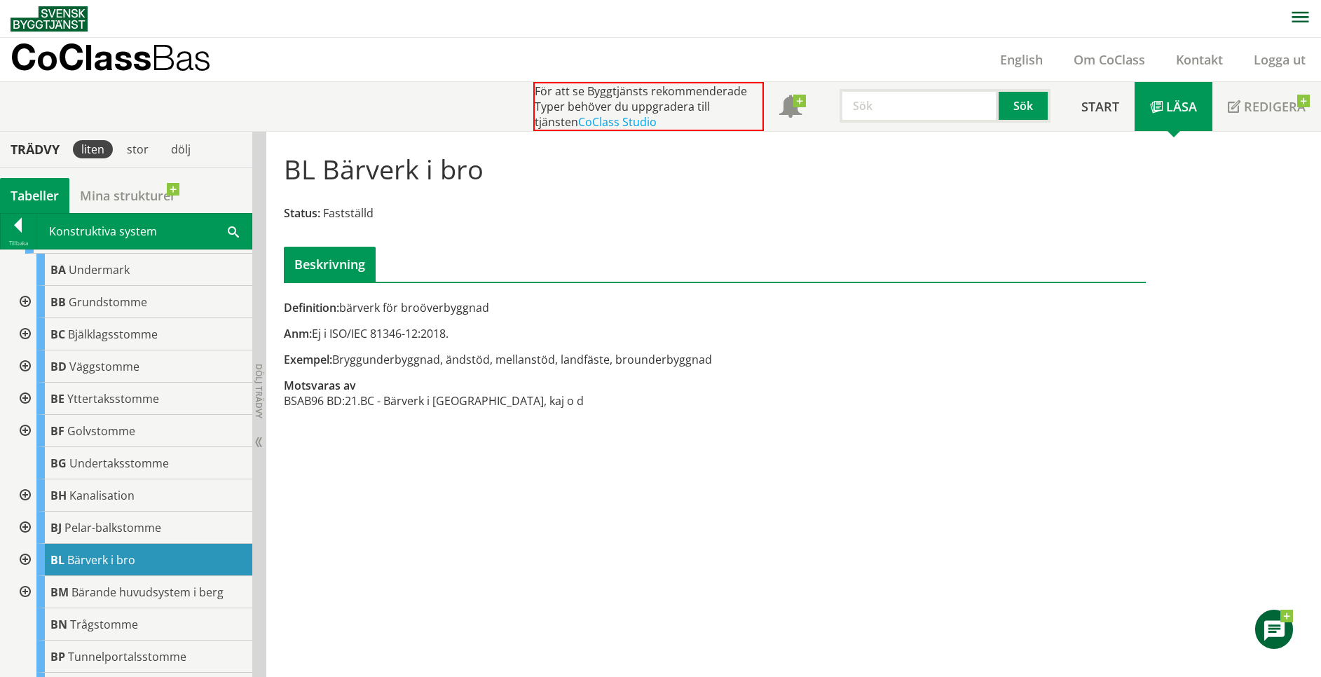
click at [23, 237] on div at bounding box center [18, 228] width 35 height 20
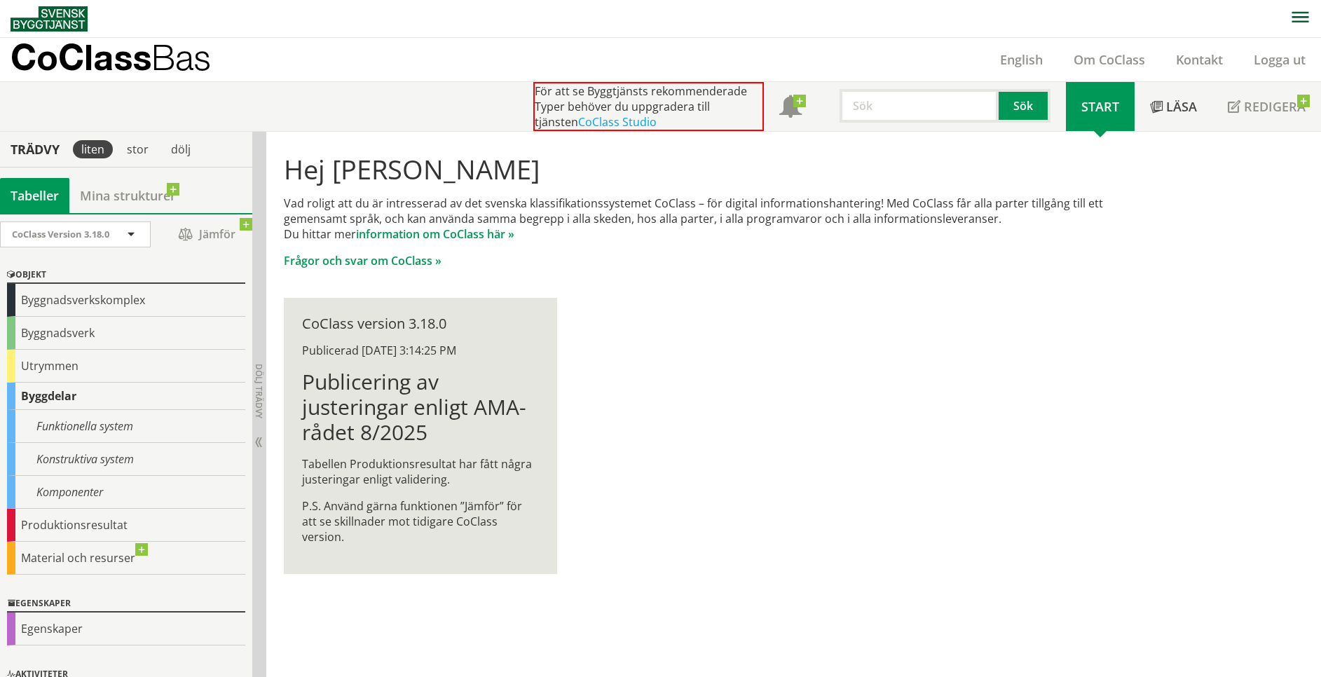
click at [95, 451] on div "Komponenter" at bounding box center [126, 492] width 238 height 33
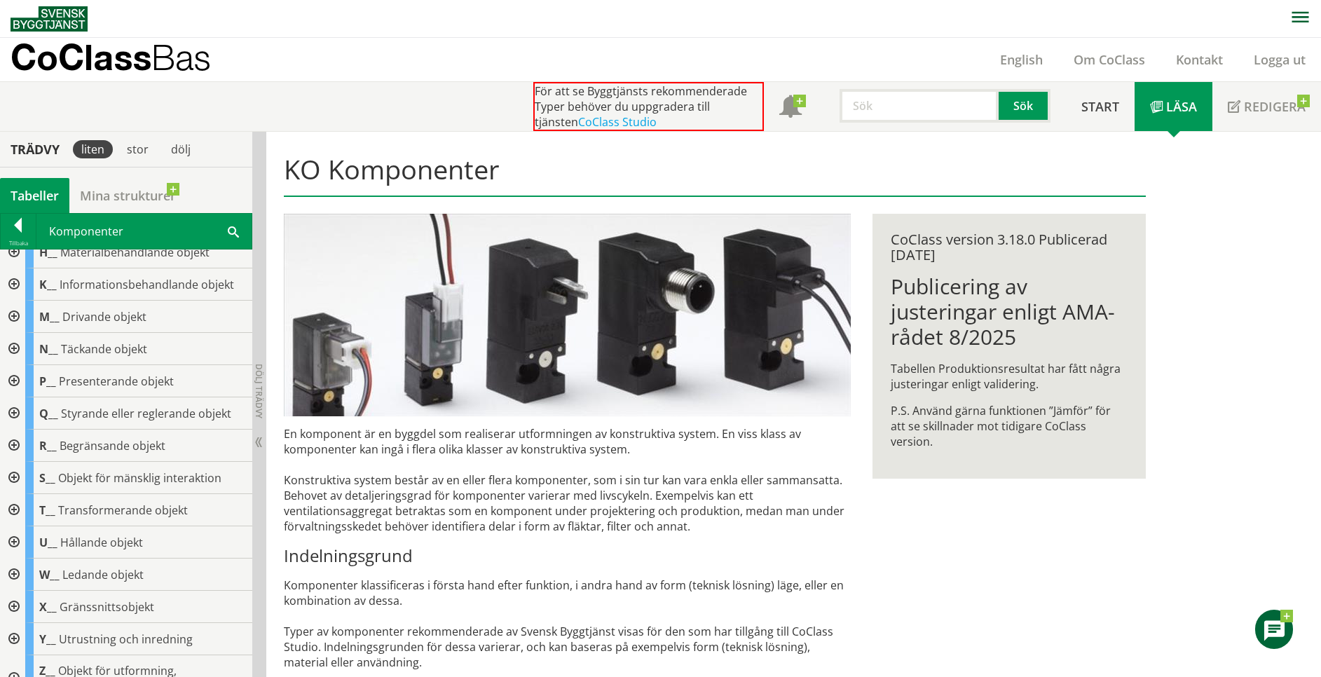
scroll to position [212, 0]
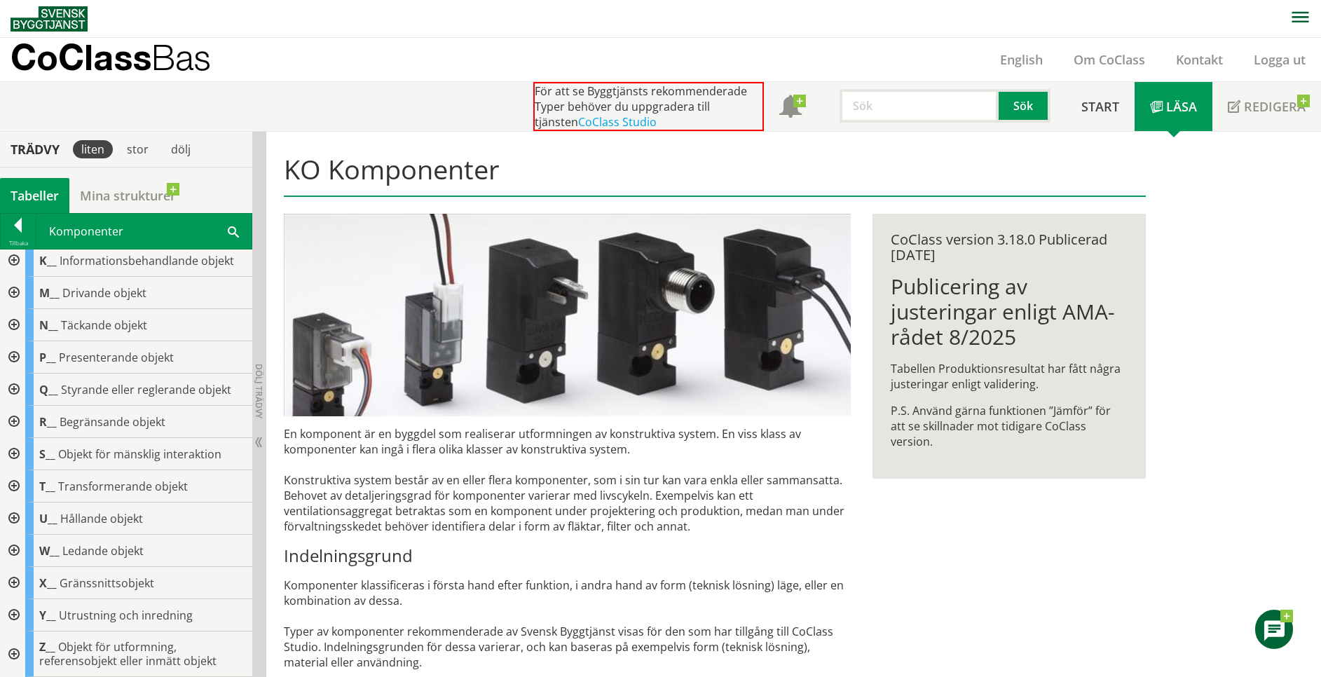
click at [14, 450] on div at bounding box center [12, 454] width 25 height 32
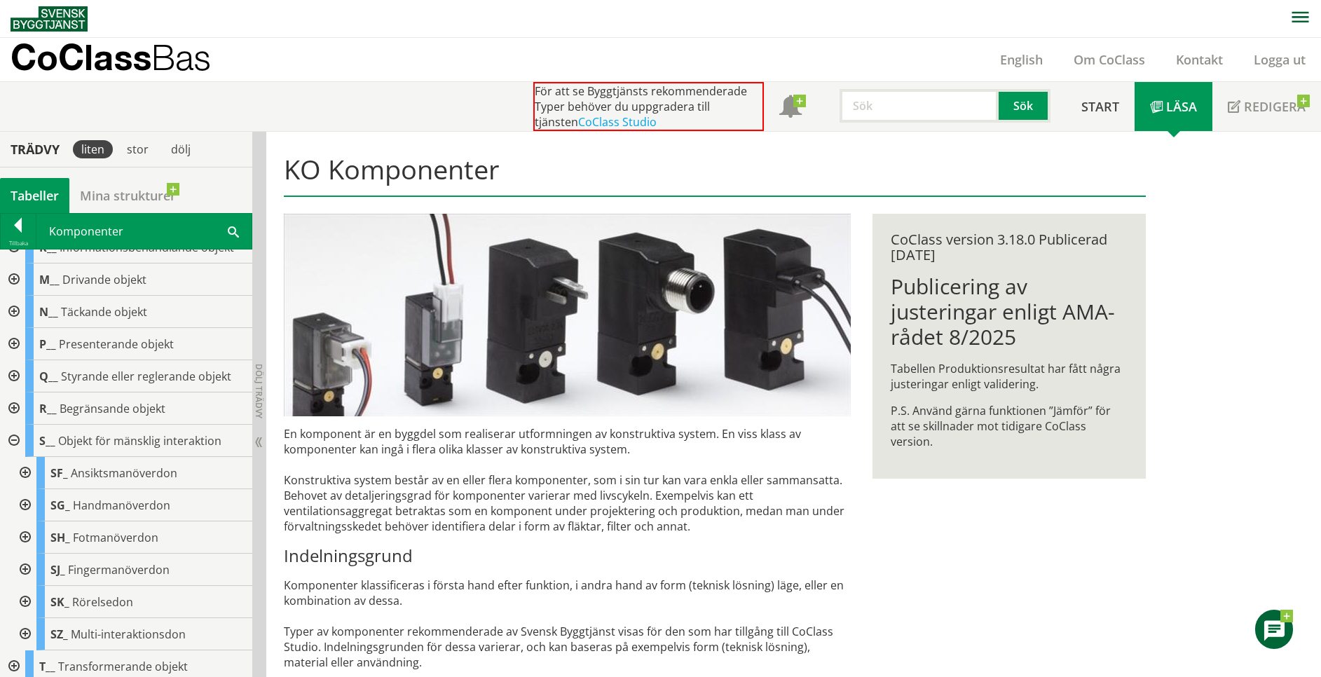
click at [15, 451] on div at bounding box center [12, 441] width 25 height 32
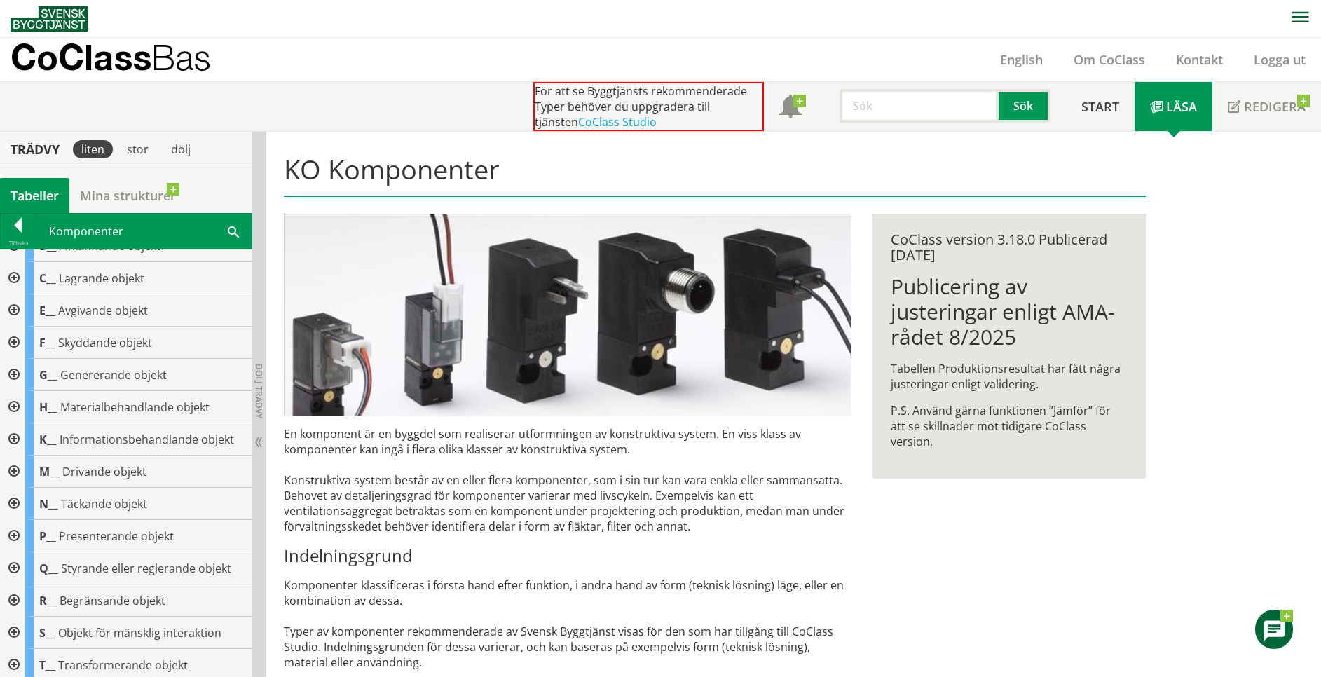
scroll to position [0, 0]
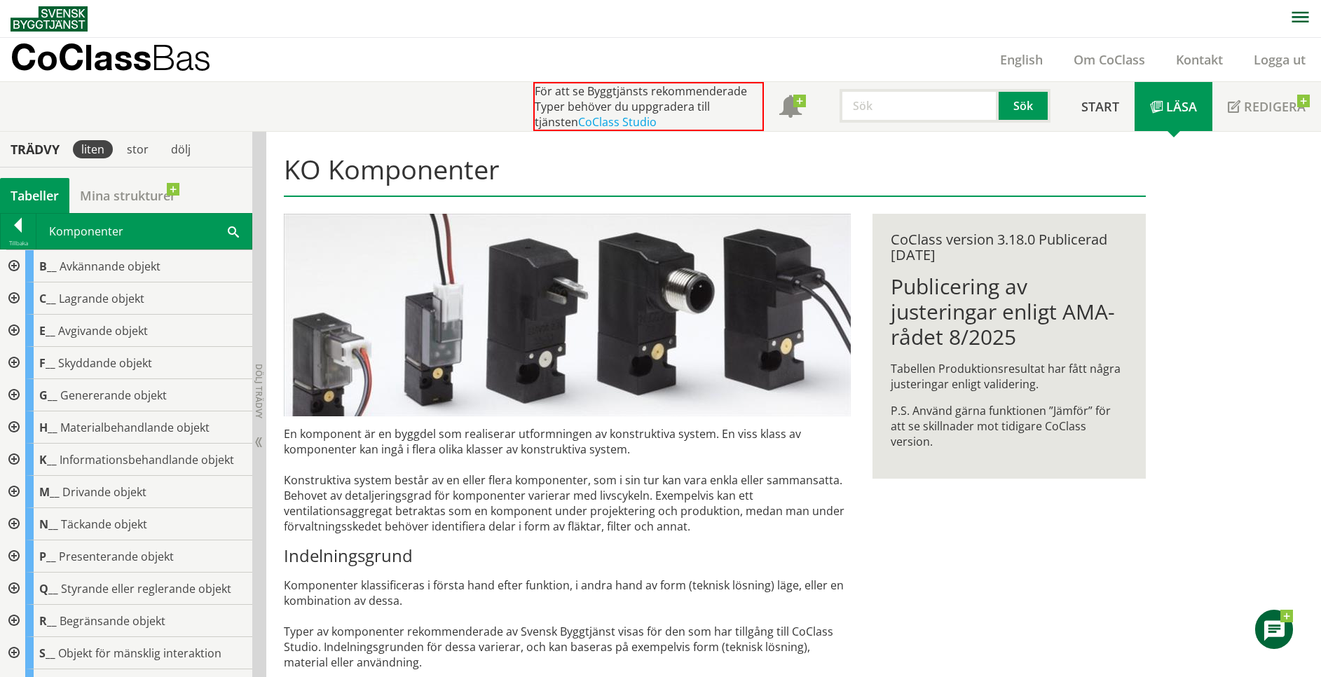
click at [880, 109] on input "text" at bounding box center [919, 106] width 159 height 34
click at [135, 230] on div "Komponenter Sök" at bounding box center [143, 231] width 215 height 35
click at [236, 231] on span at bounding box center [233, 231] width 11 height 15
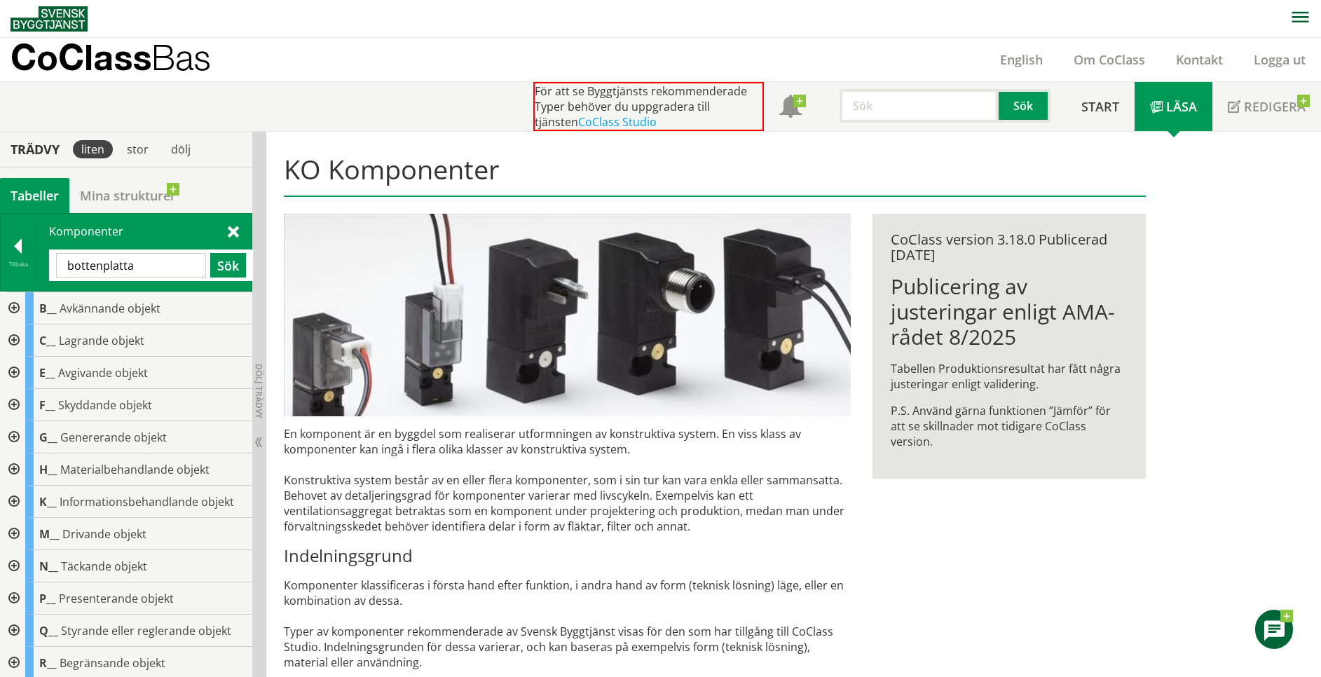
type input "bottenplatta"
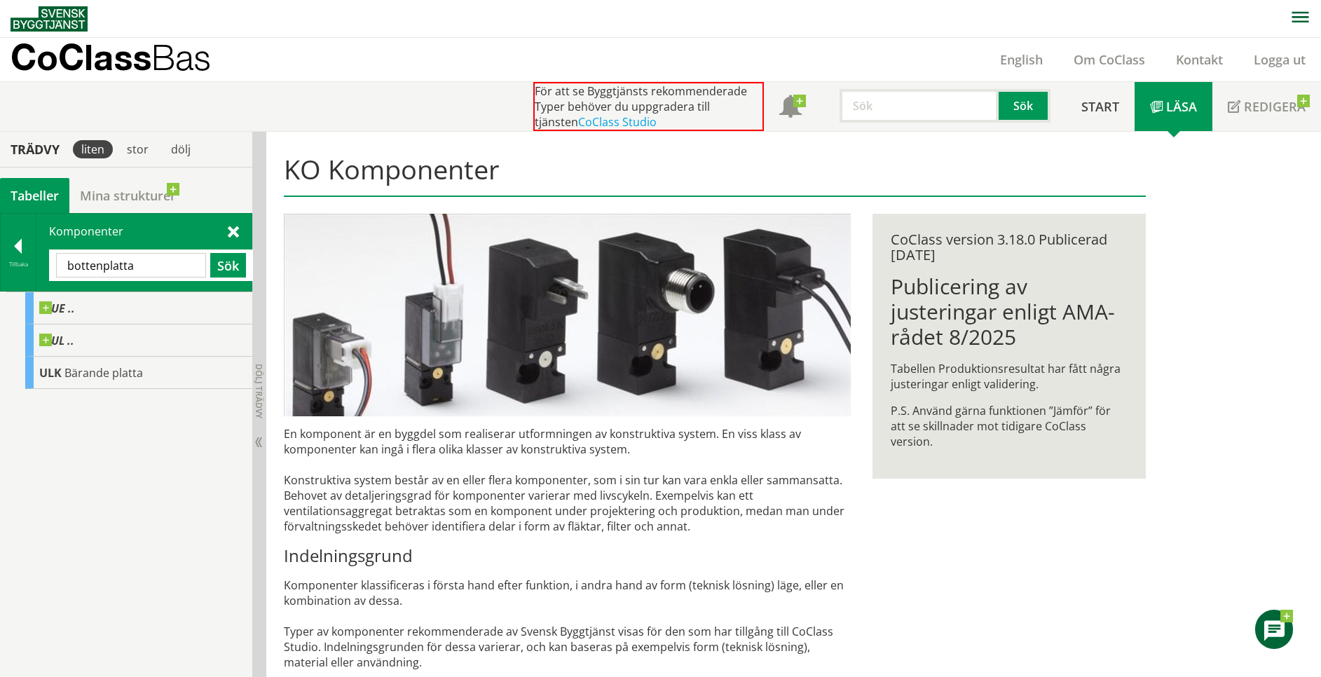
click at [133, 376] on span "Bärande platta" at bounding box center [103, 372] width 79 height 15
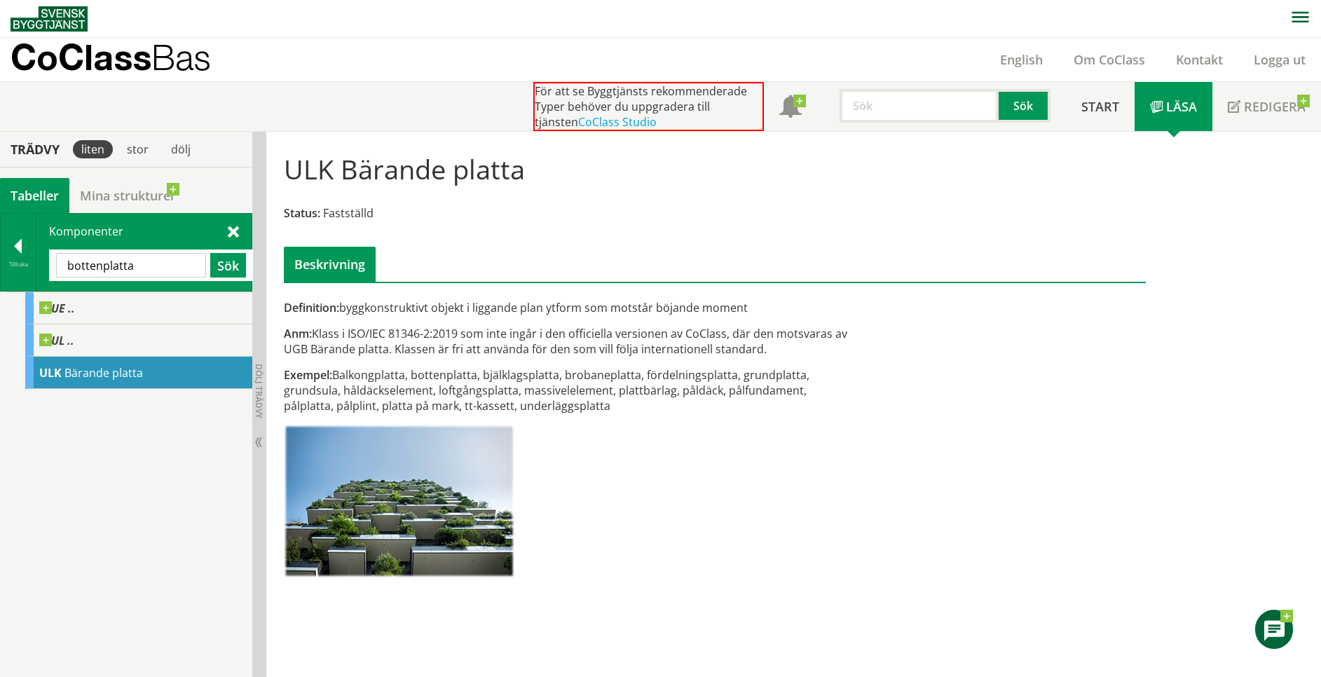
click at [75, 301] on span at bounding box center [75, 301] width 0 height 0
click at [25, 247] on div at bounding box center [18, 249] width 35 height 20
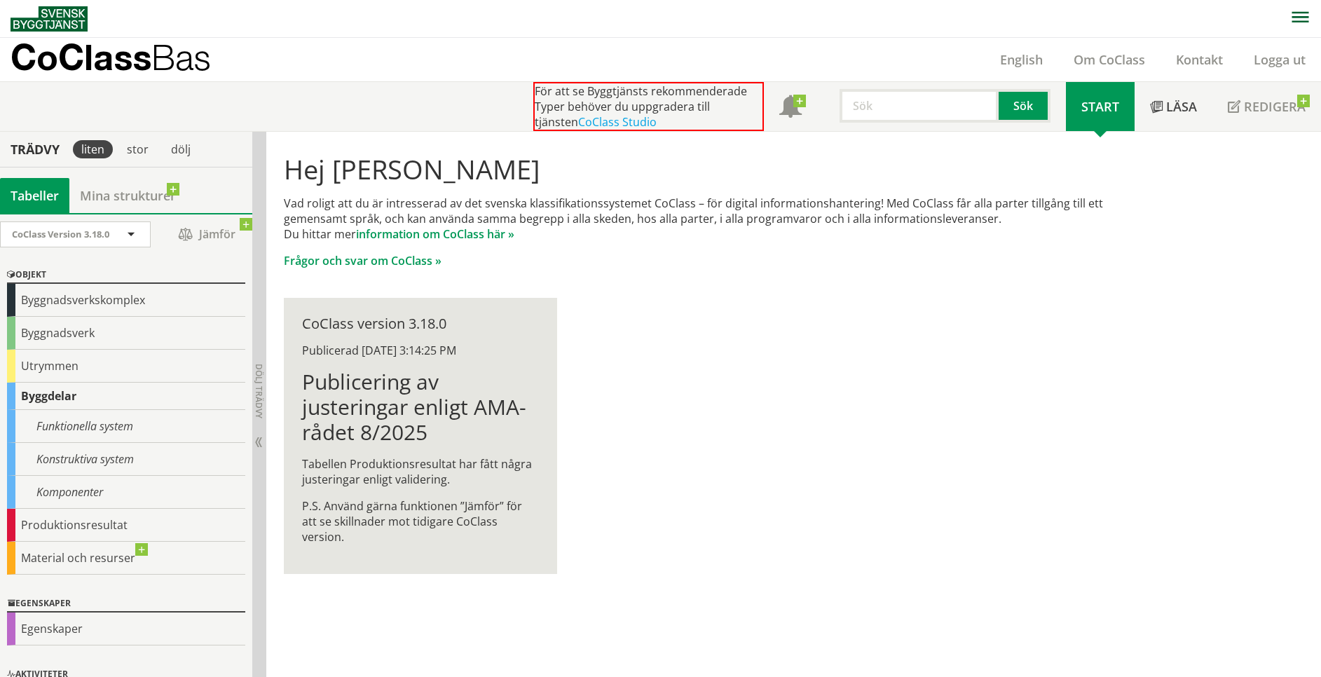
click at [118, 422] on div "Funktionella system" at bounding box center [126, 426] width 238 height 33
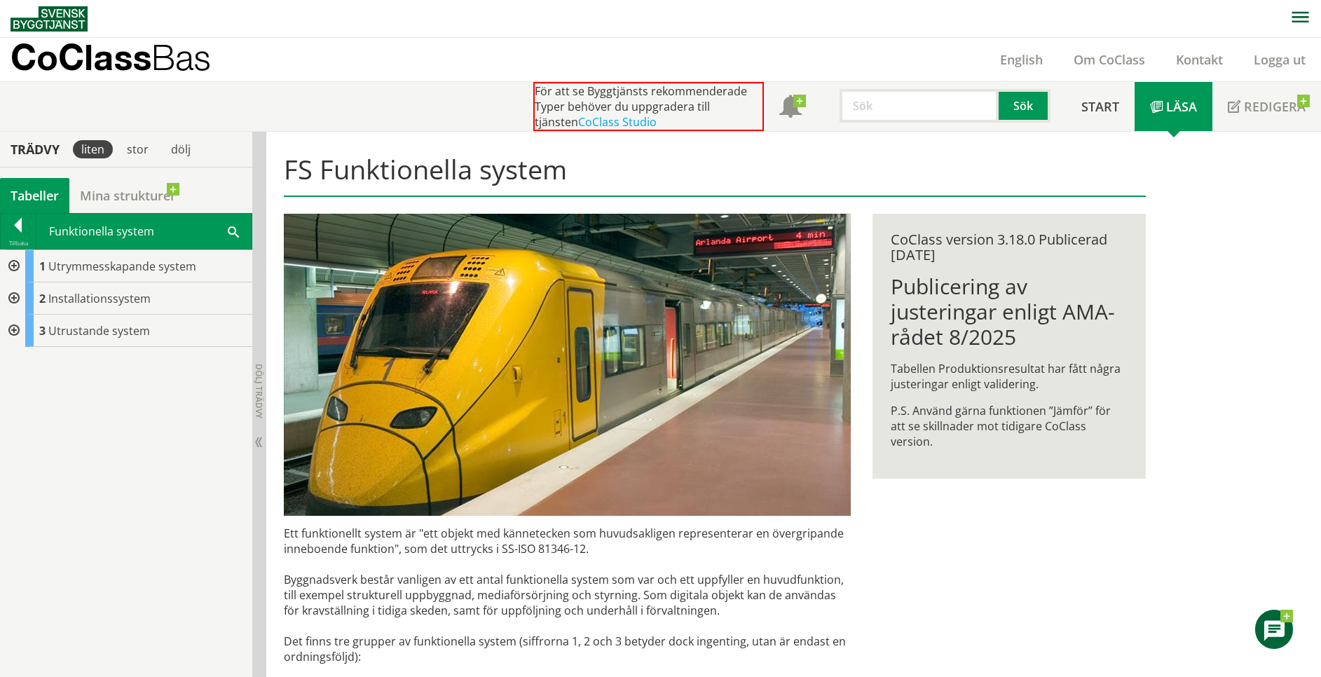
click at [10, 263] on div at bounding box center [12, 266] width 25 height 32
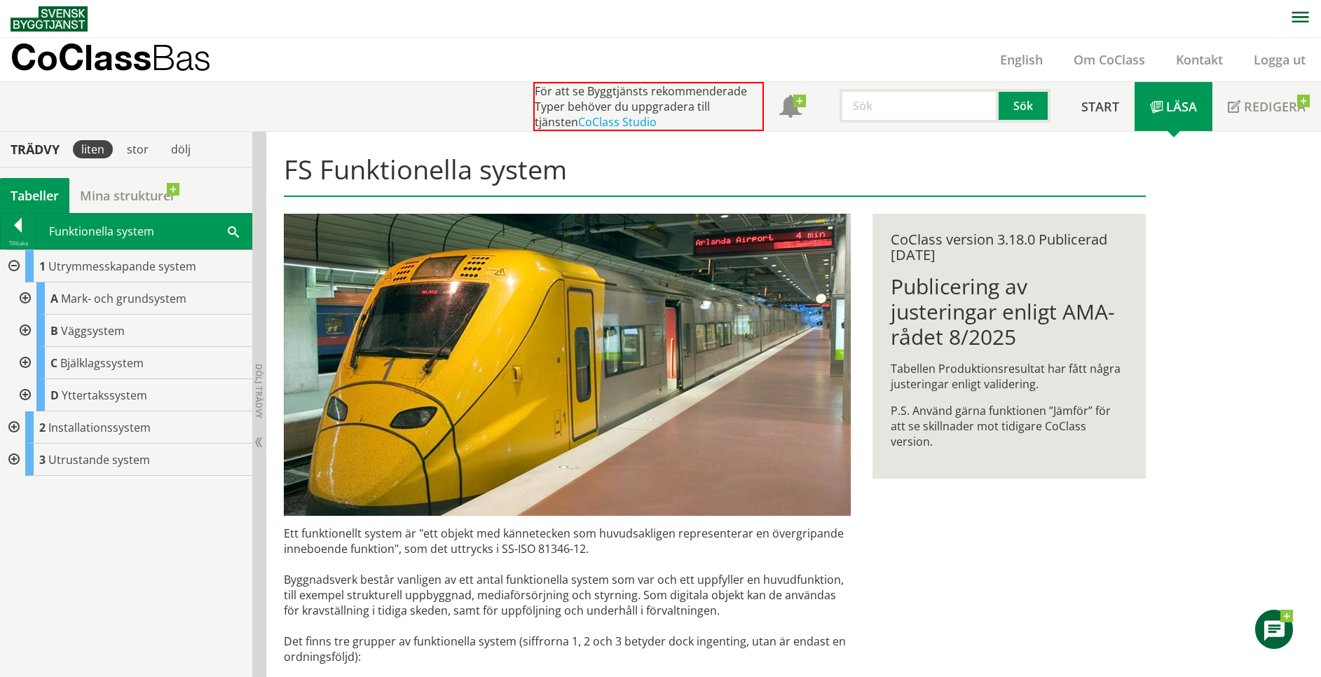
click at [29, 331] on div at bounding box center [23, 331] width 25 height 32
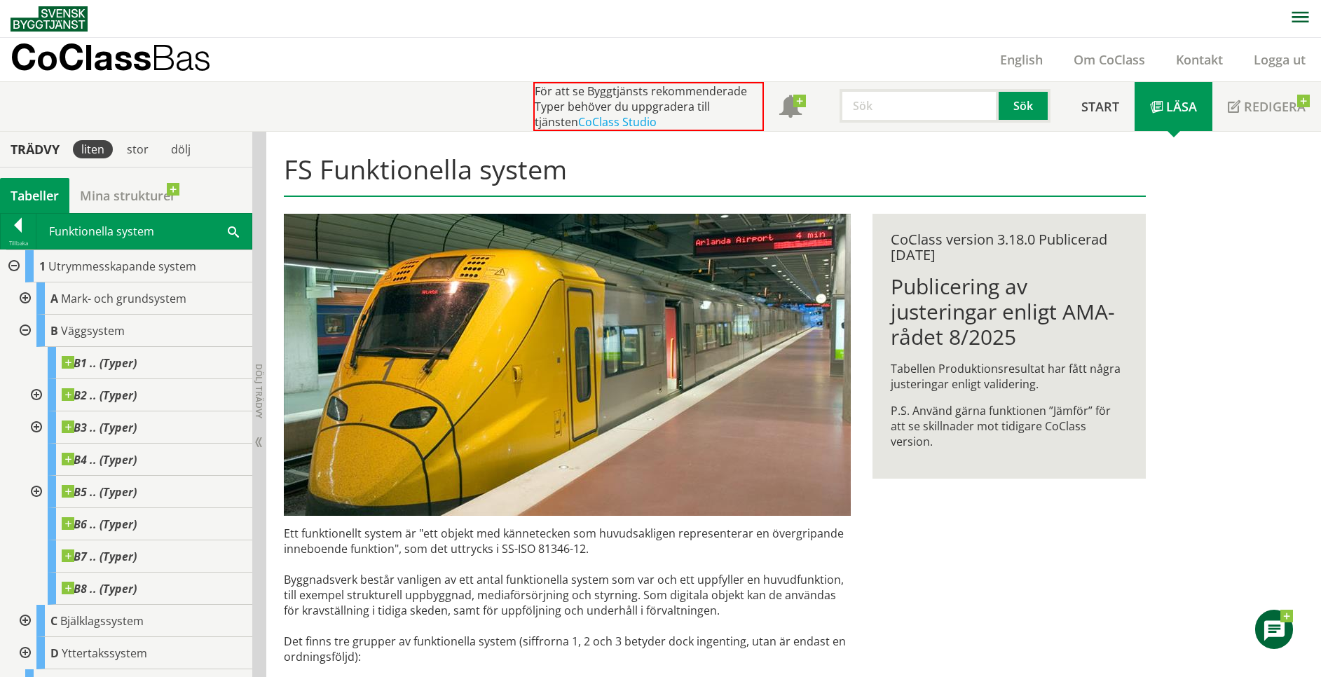
click at [20, 229] on div at bounding box center [18, 228] width 35 height 20
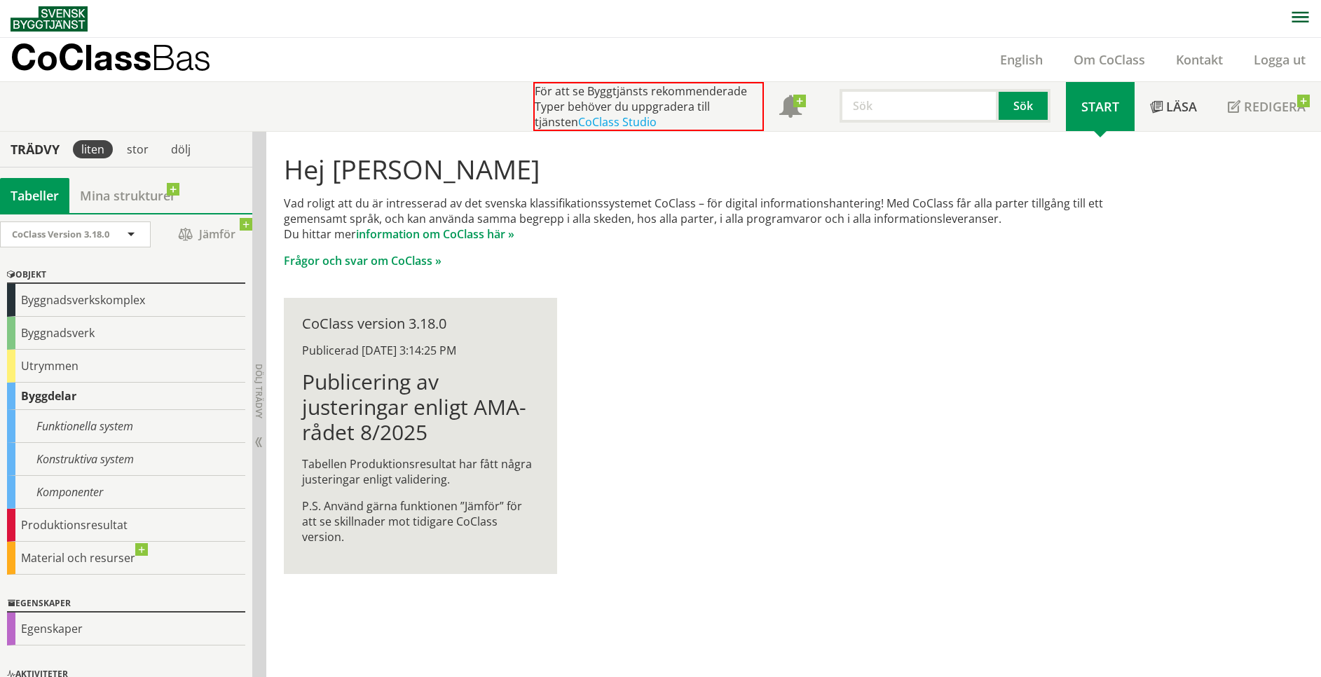
click at [90, 451] on div "Konstruktiva system" at bounding box center [126, 459] width 238 height 33
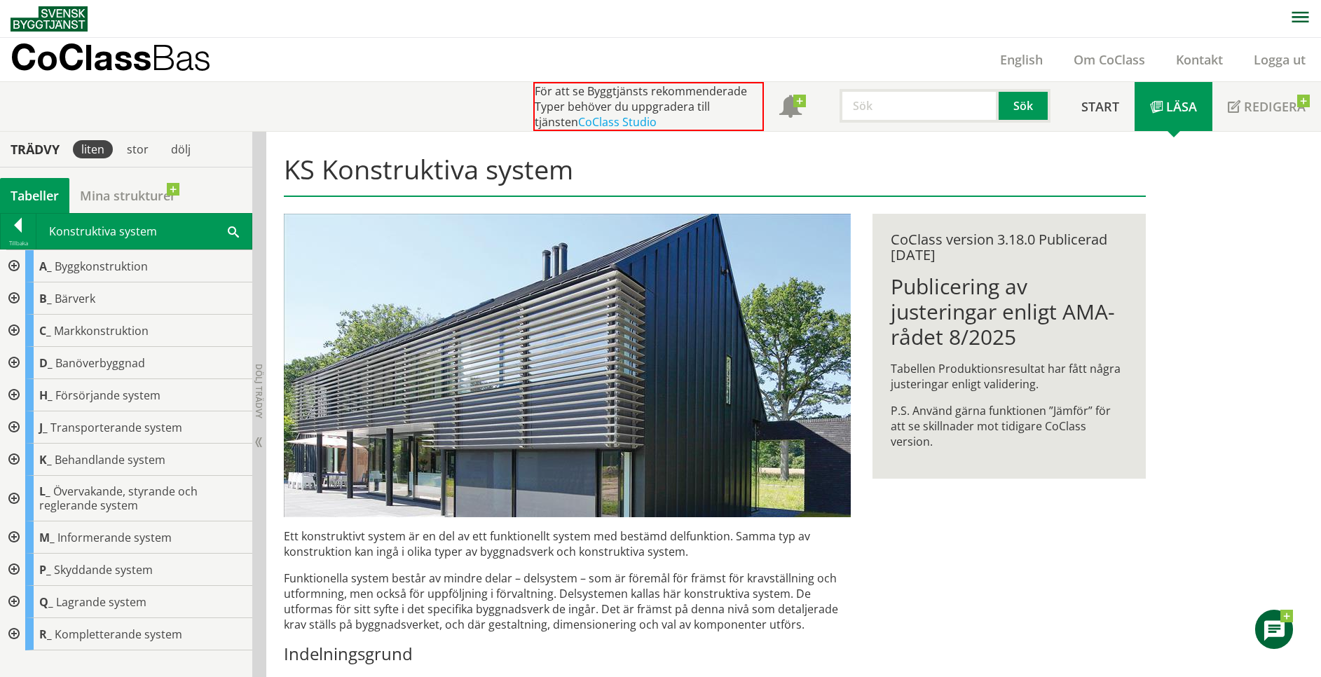
click at [13, 451] on div at bounding box center [12, 570] width 25 height 32
click at [16, 265] on div at bounding box center [12, 266] width 25 height 32
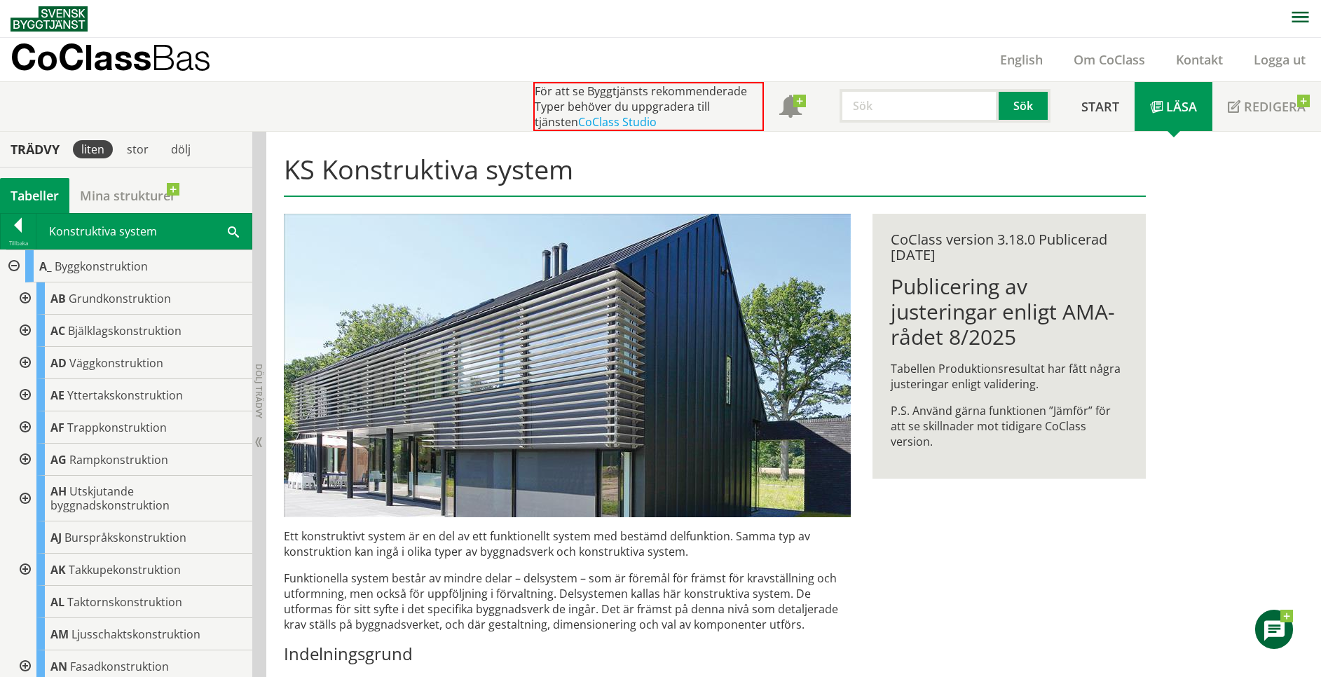
click at [23, 364] on div at bounding box center [23, 363] width 25 height 32
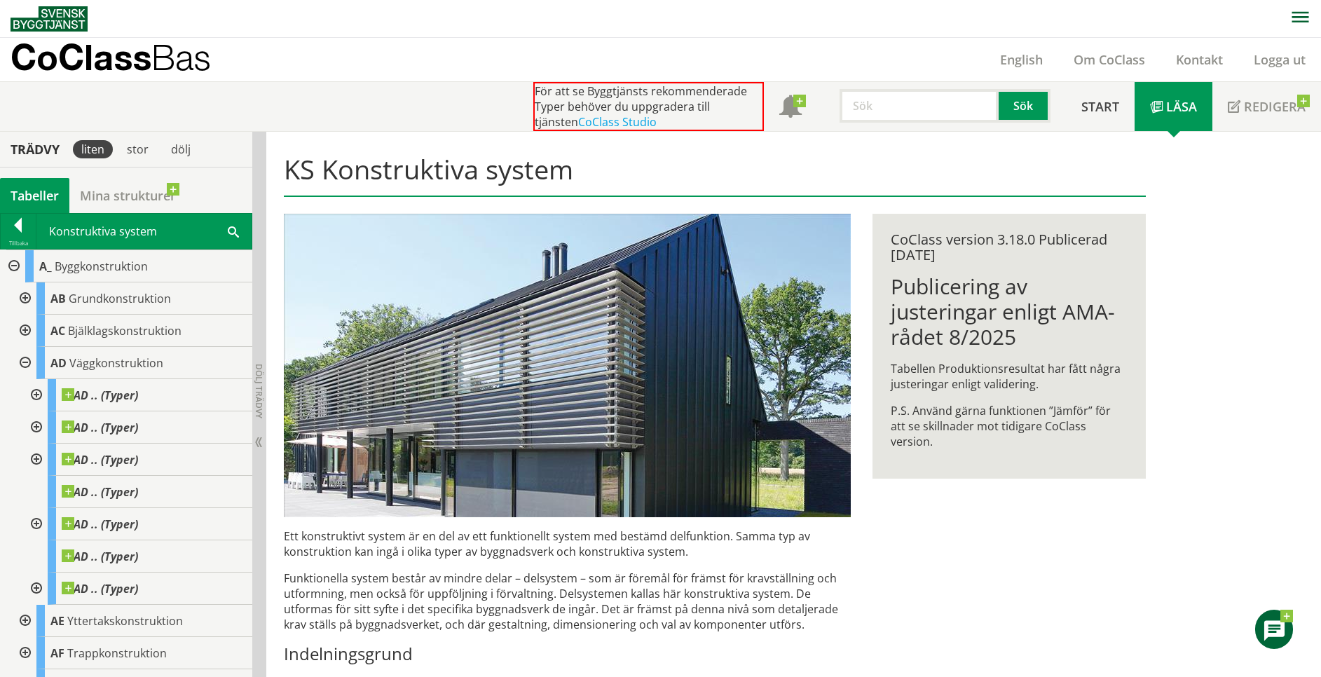
click at [117, 362] on span "Väggkonstruktion" at bounding box center [116, 362] width 94 height 15
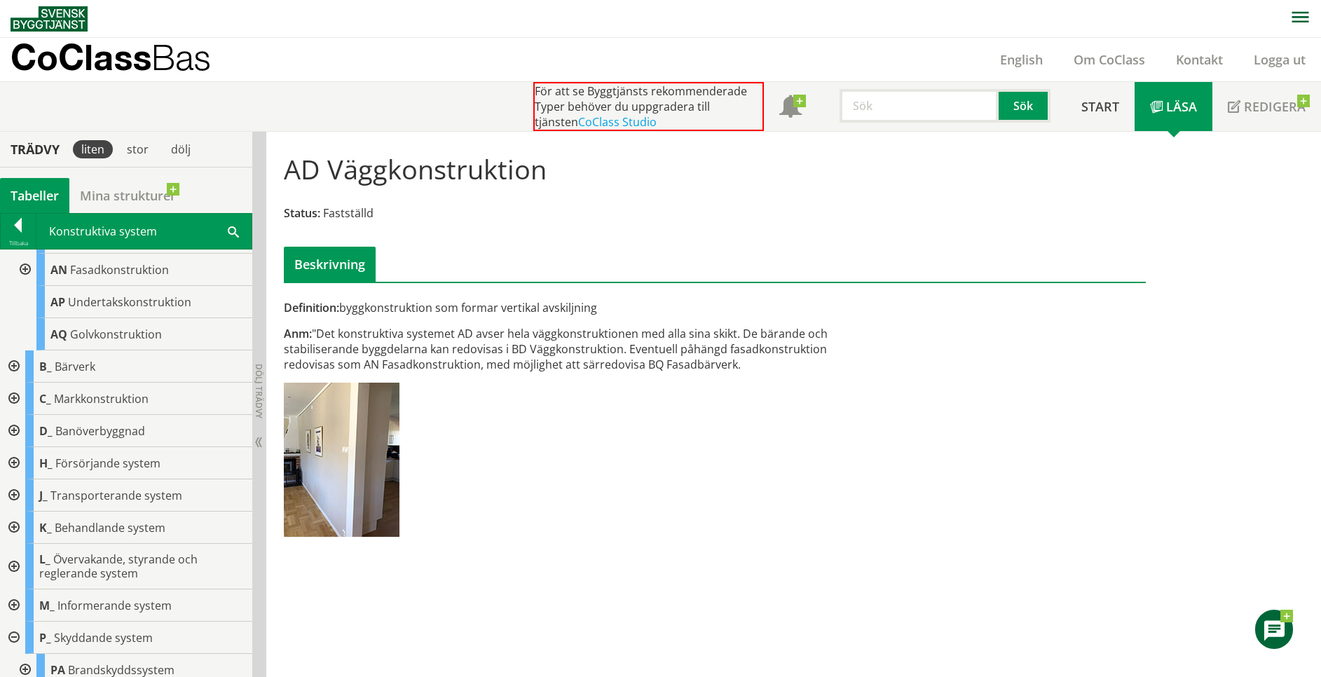
scroll to position [631, 0]
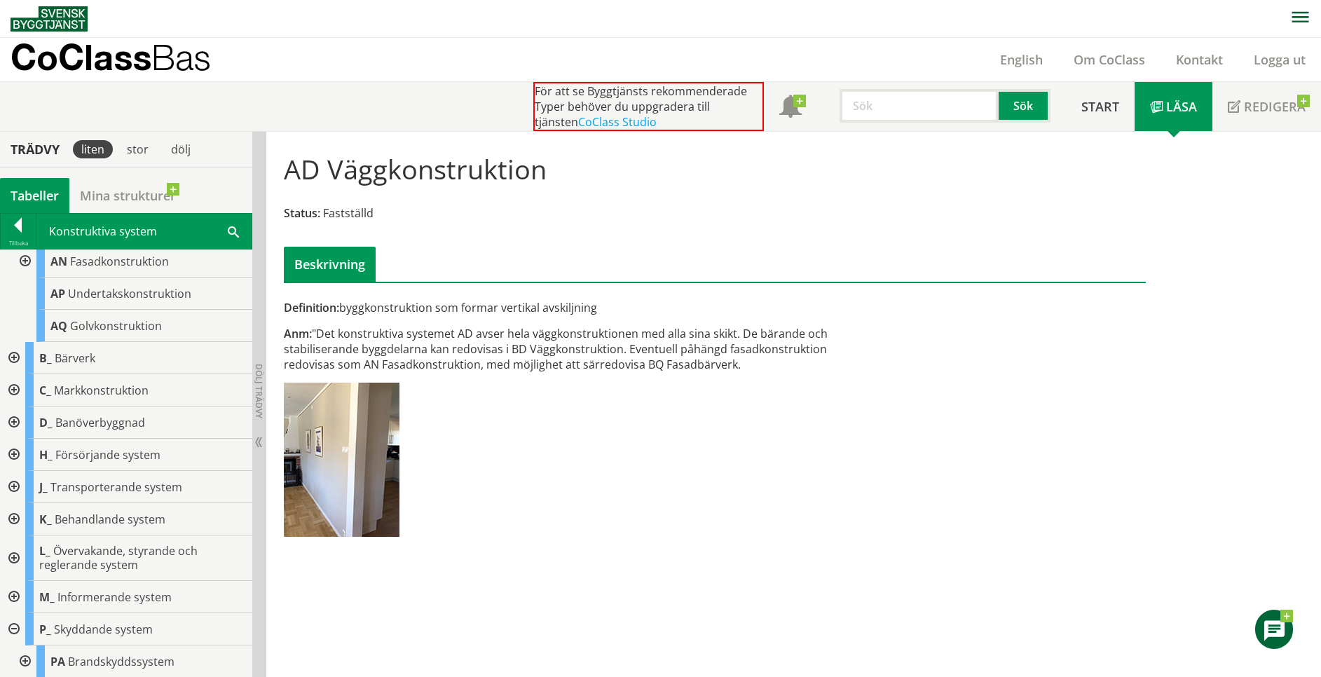
click at [13, 360] on div at bounding box center [12, 358] width 25 height 32
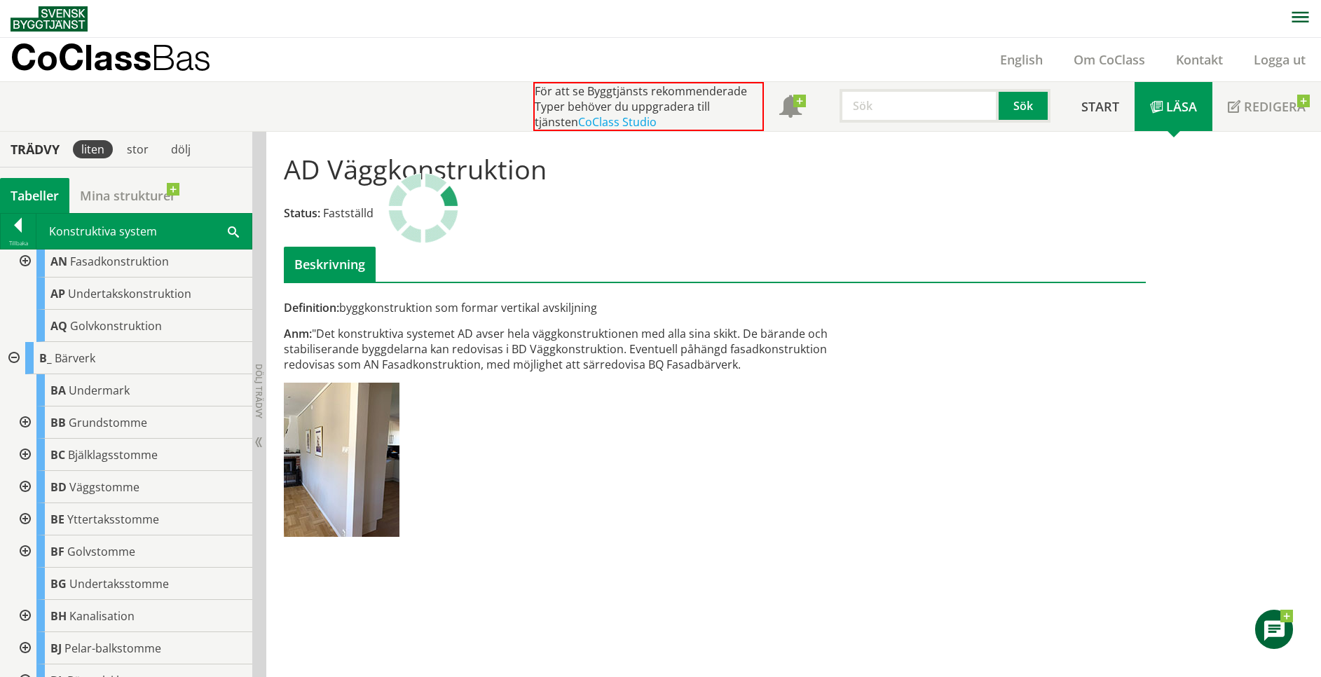
click at [25, 451] on div at bounding box center [23, 487] width 25 height 32
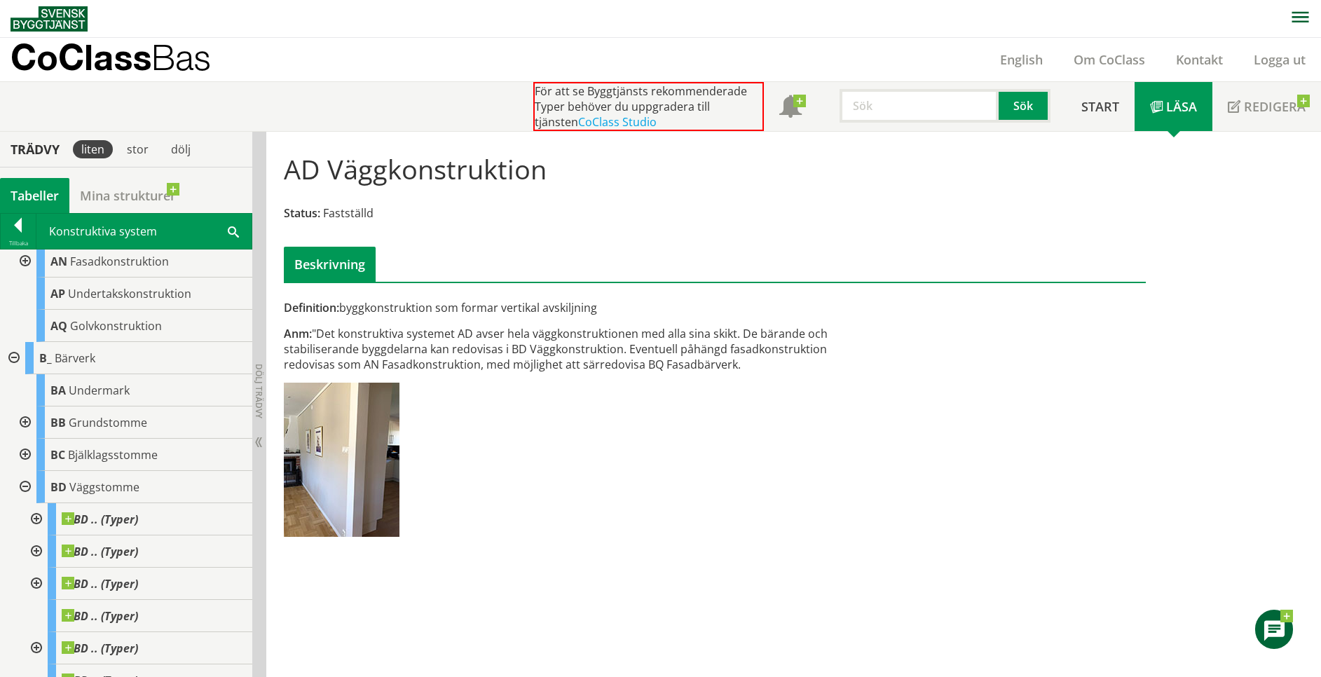
scroll to position [526, 0]
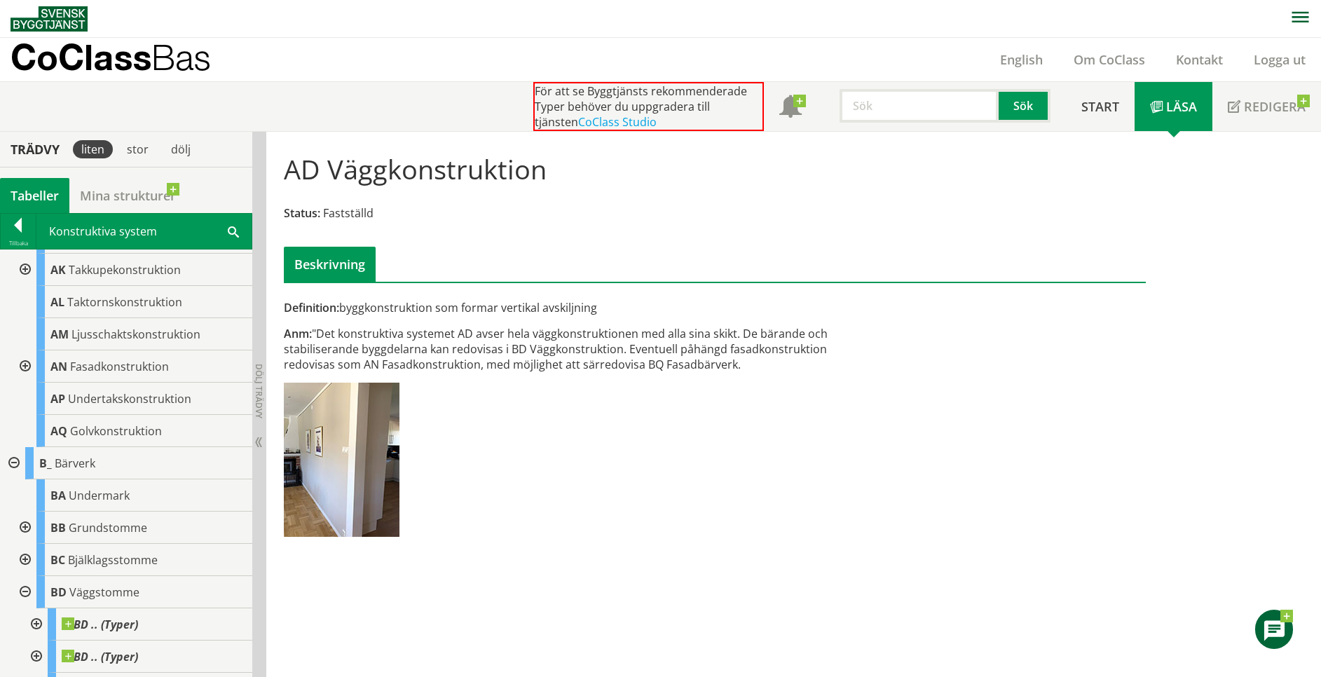
click at [15, 234] on div at bounding box center [18, 228] width 35 height 20
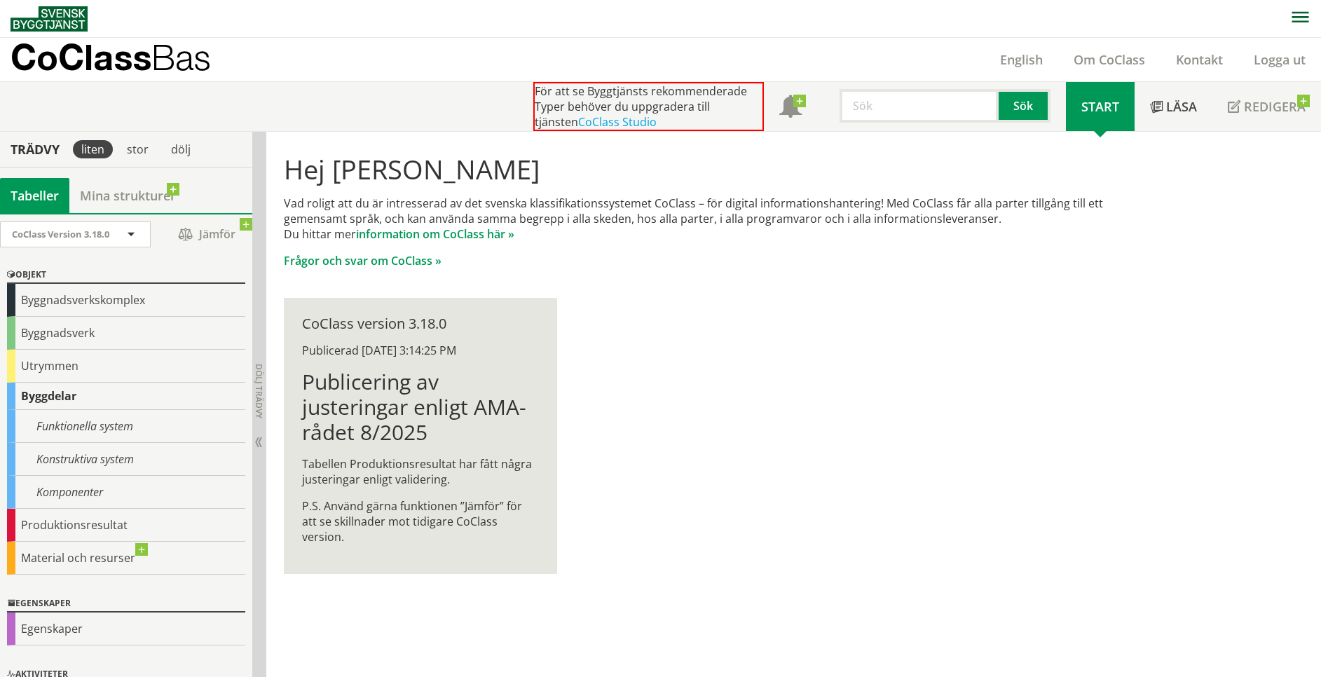
click at [55, 369] on div "Utrymmen" at bounding box center [126, 366] width 238 height 33
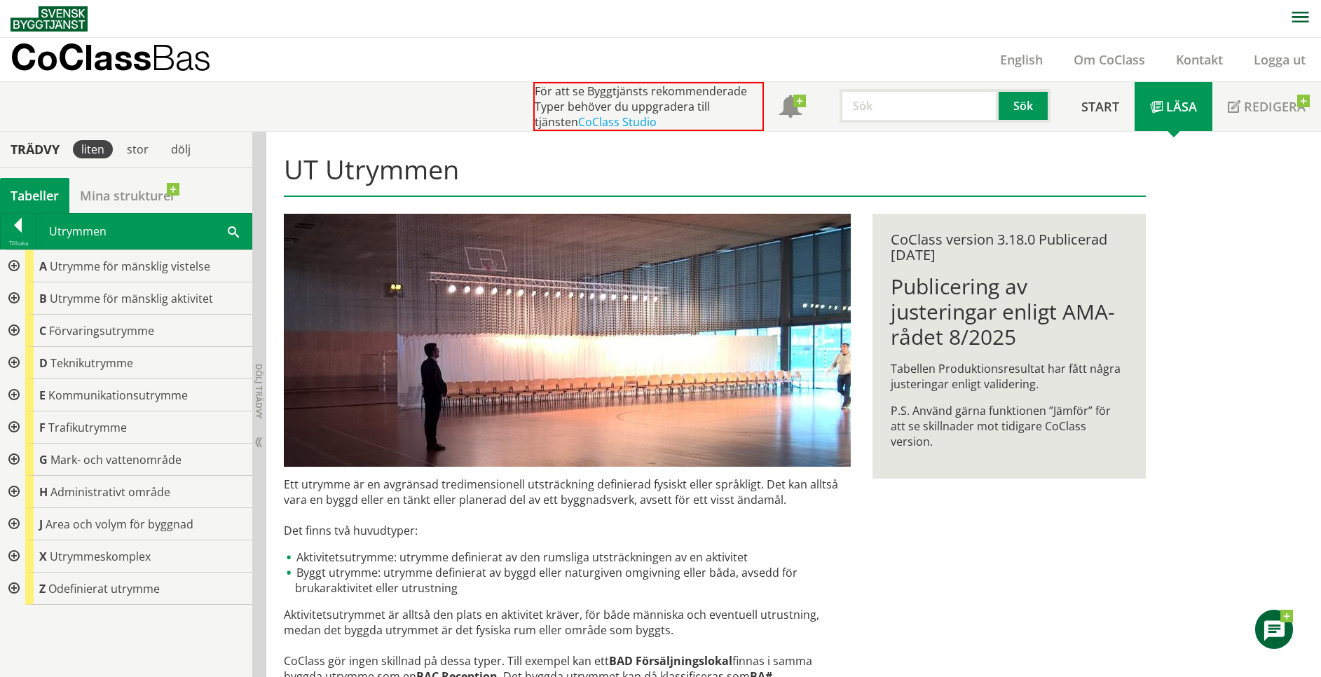
click at [69, 268] on span "Utrymme för mänsklig vistelse" at bounding box center [130, 266] width 161 height 15
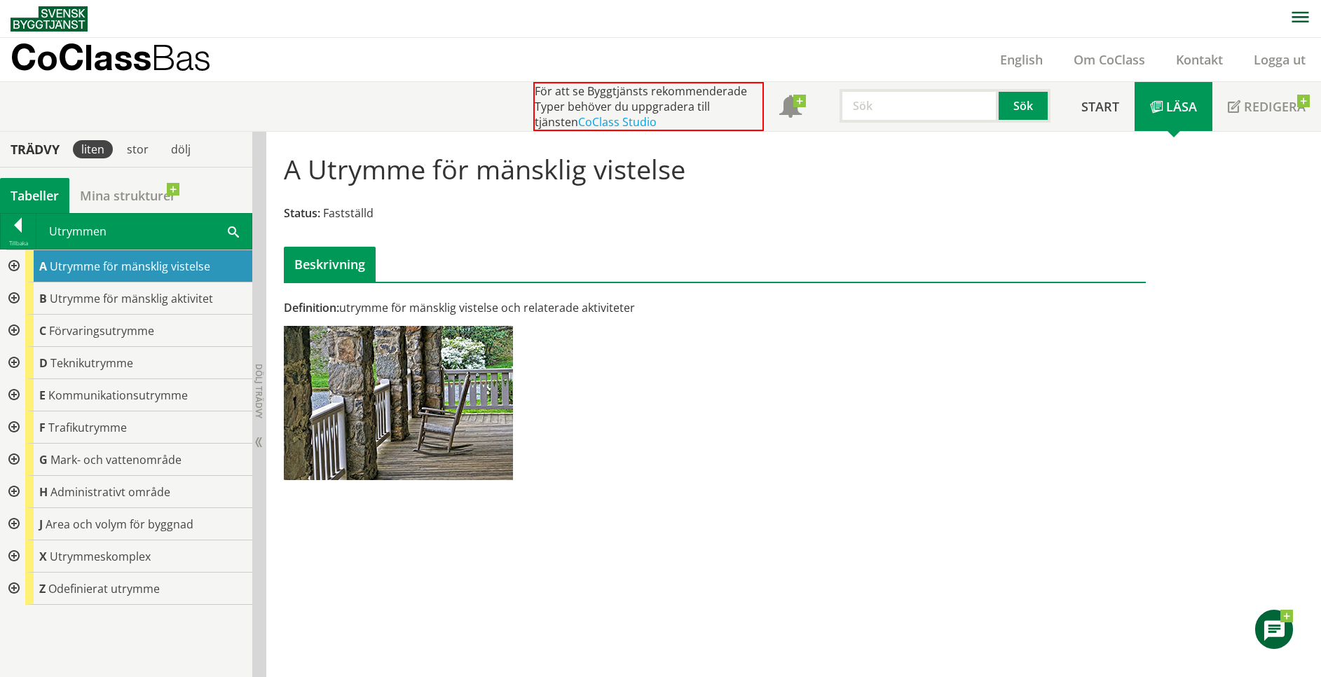
click at [9, 271] on div at bounding box center [12, 266] width 25 height 32
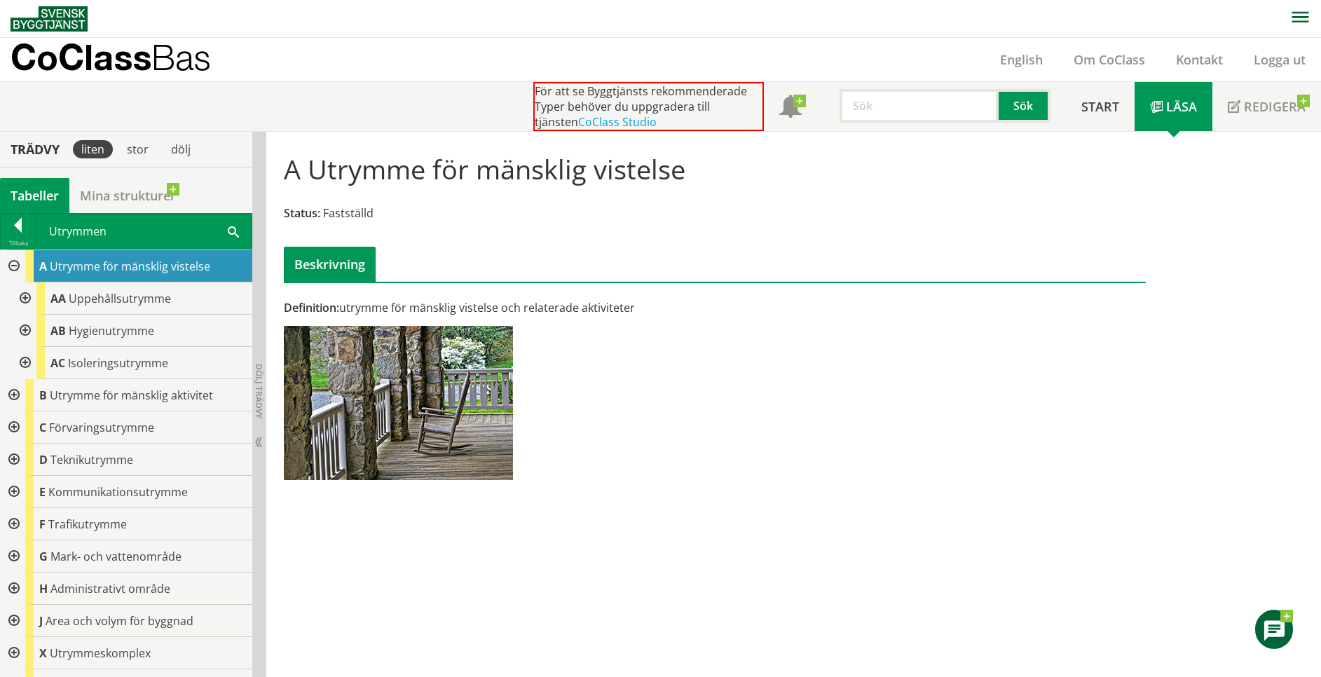
click at [13, 451] on div at bounding box center [12, 524] width 25 height 32
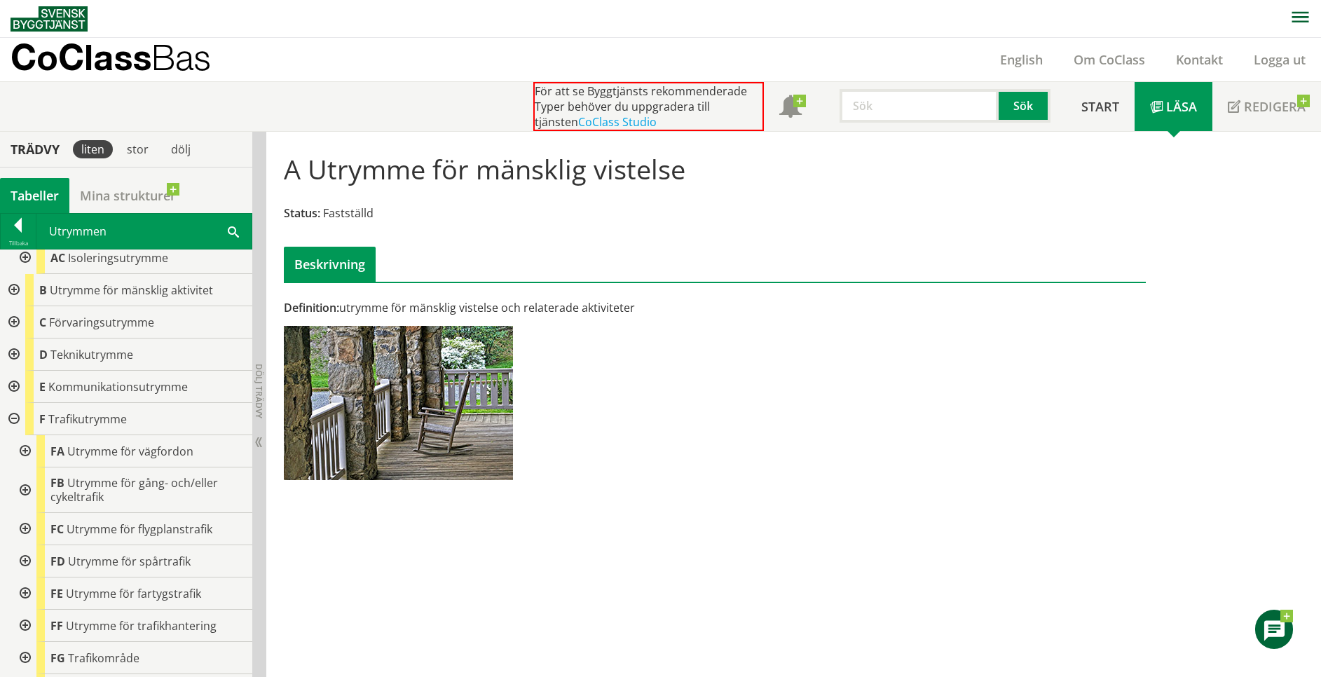
scroll to position [210, 0]
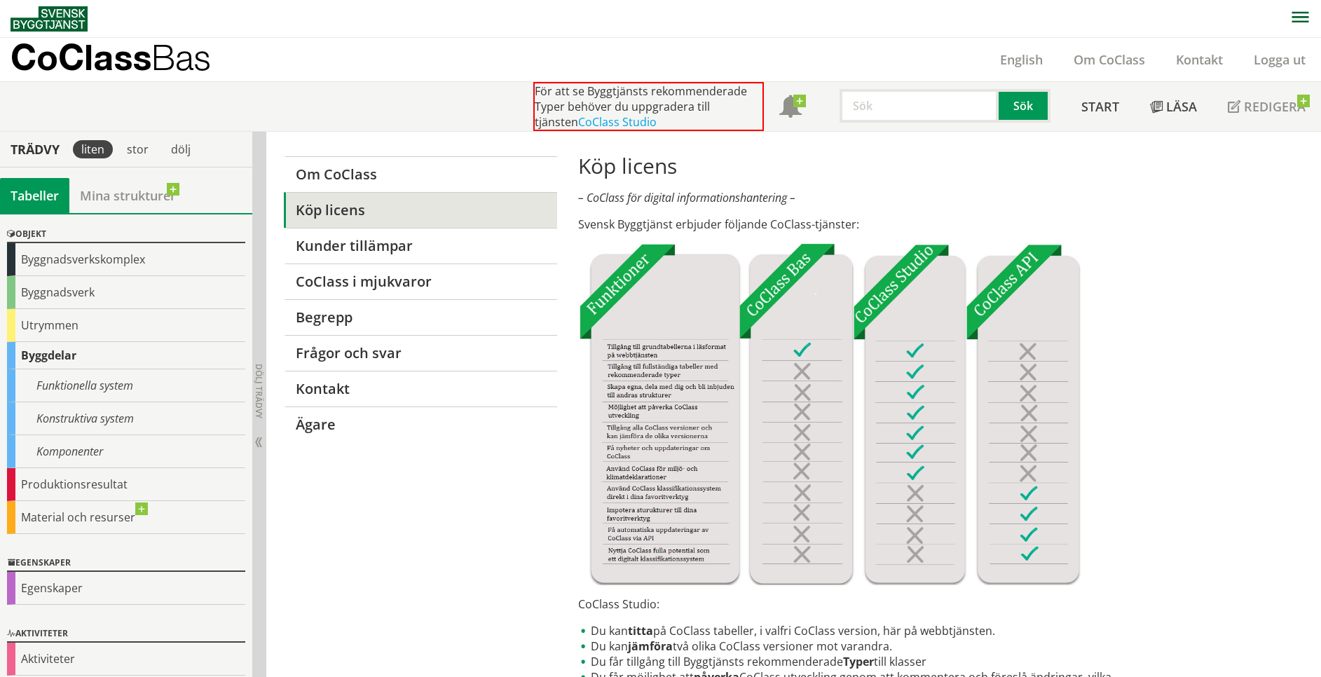
scroll to position [50, 0]
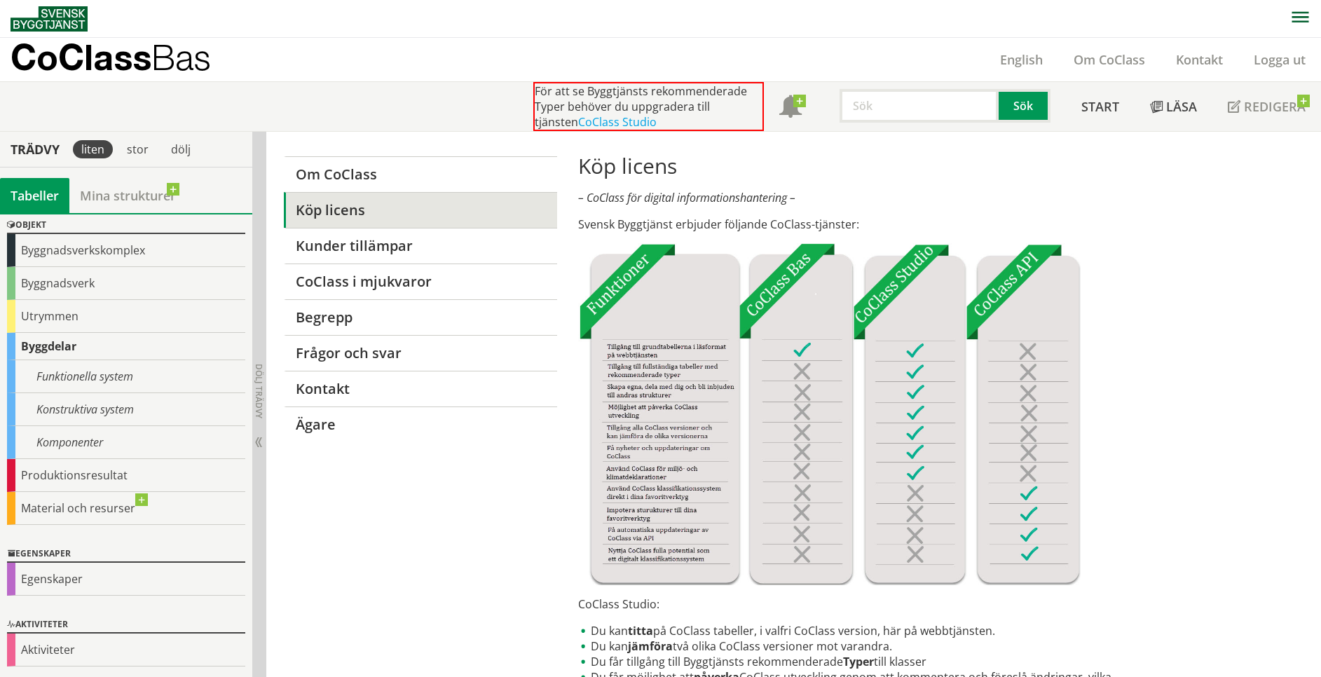
click at [82, 437] on div "Komponenter" at bounding box center [126, 442] width 238 height 33
